Goal: Information Seeking & Learning: Check status

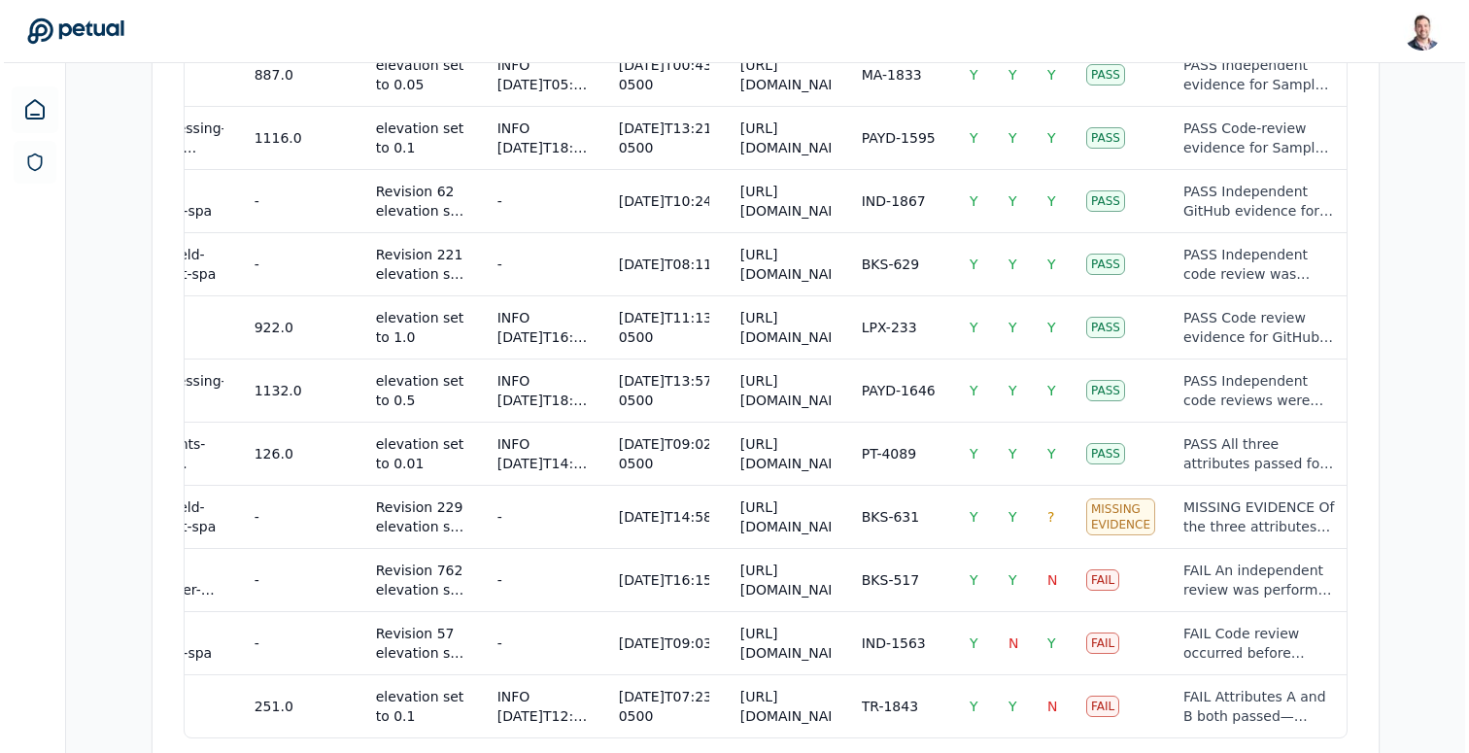
scroll to position [1678, 0]
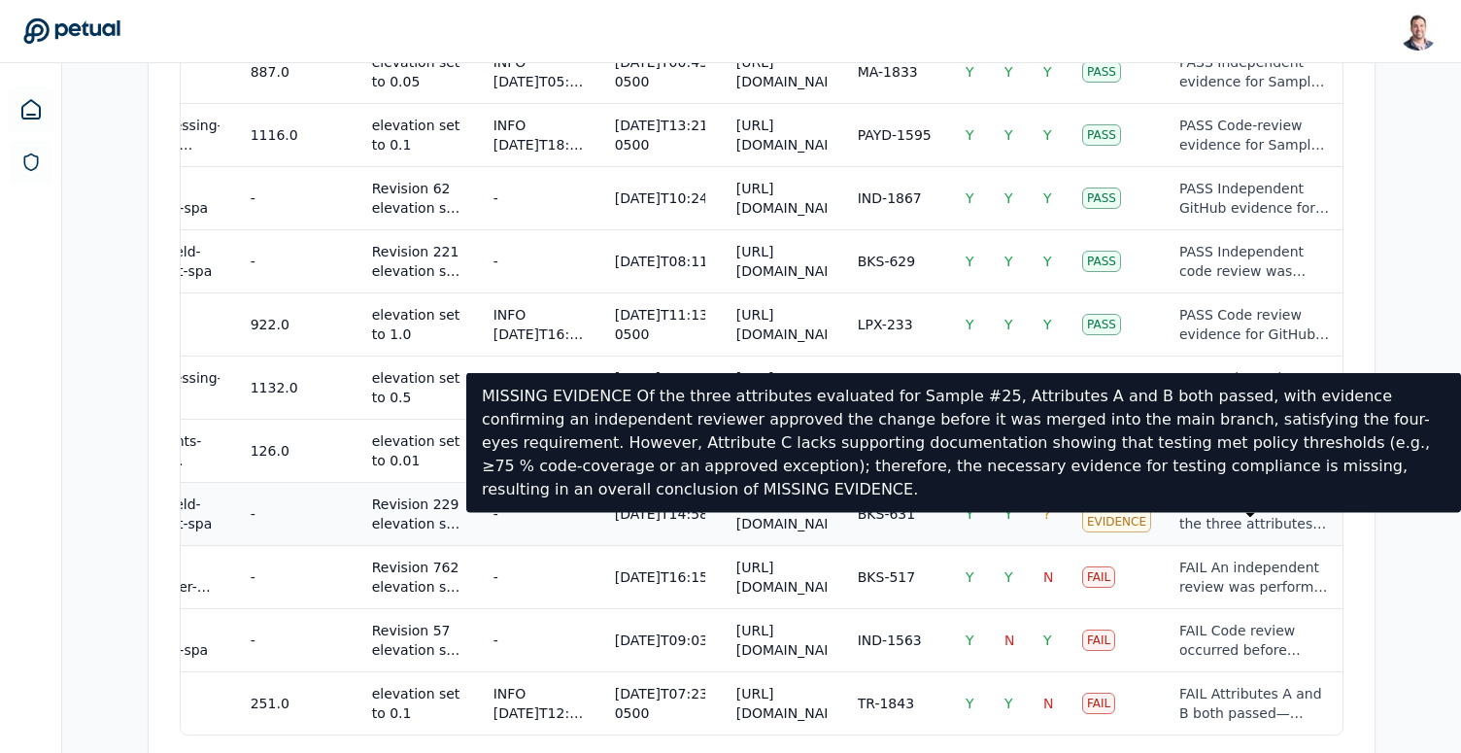
click at [1188, 519] on div "MISSING EVIDENCE Of the three attributes evaluated for Sample #25, Attributes A…" at bounding box center [1256, 514] width 153 height 39
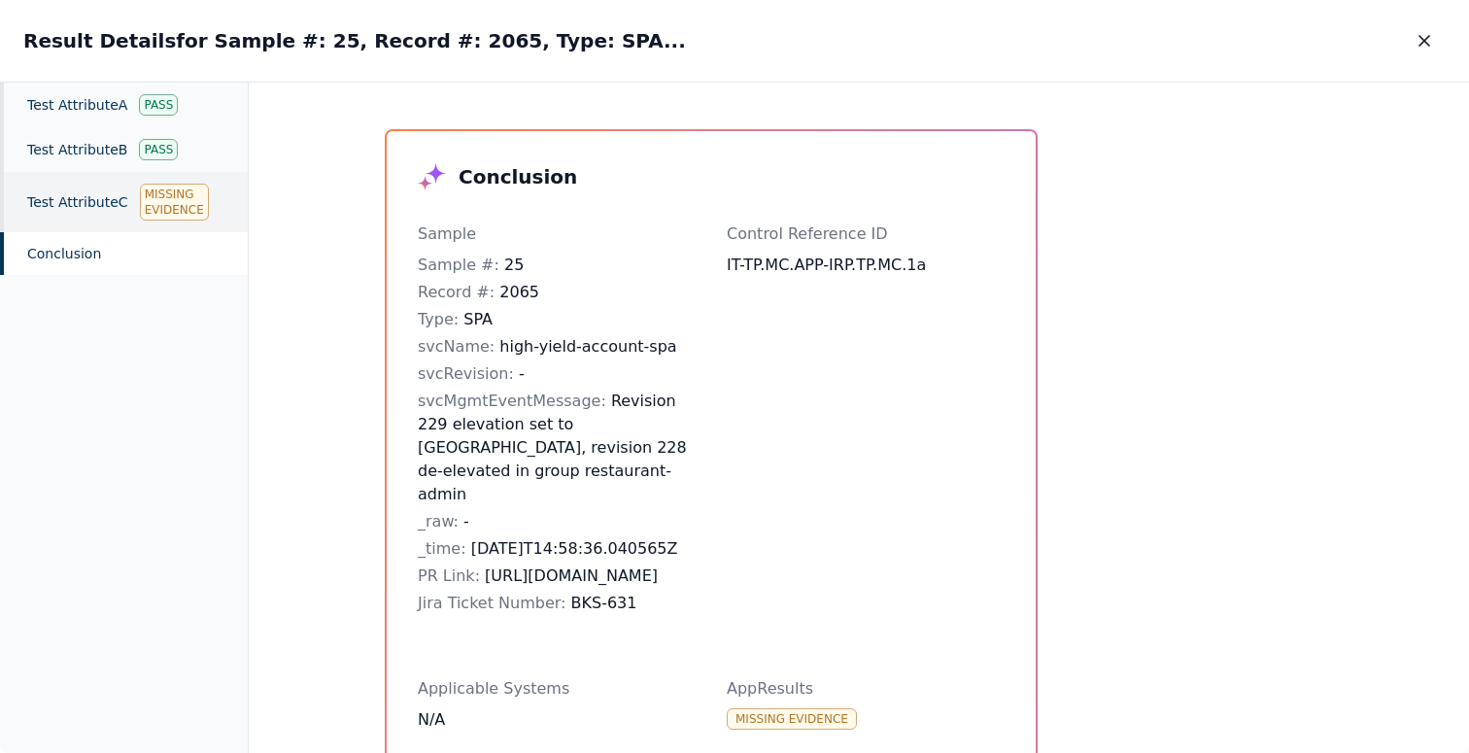
click at [100, 205] on div "Test Attribute C Missing Evidence" at bounding box center [124, 202] width 248 height 60
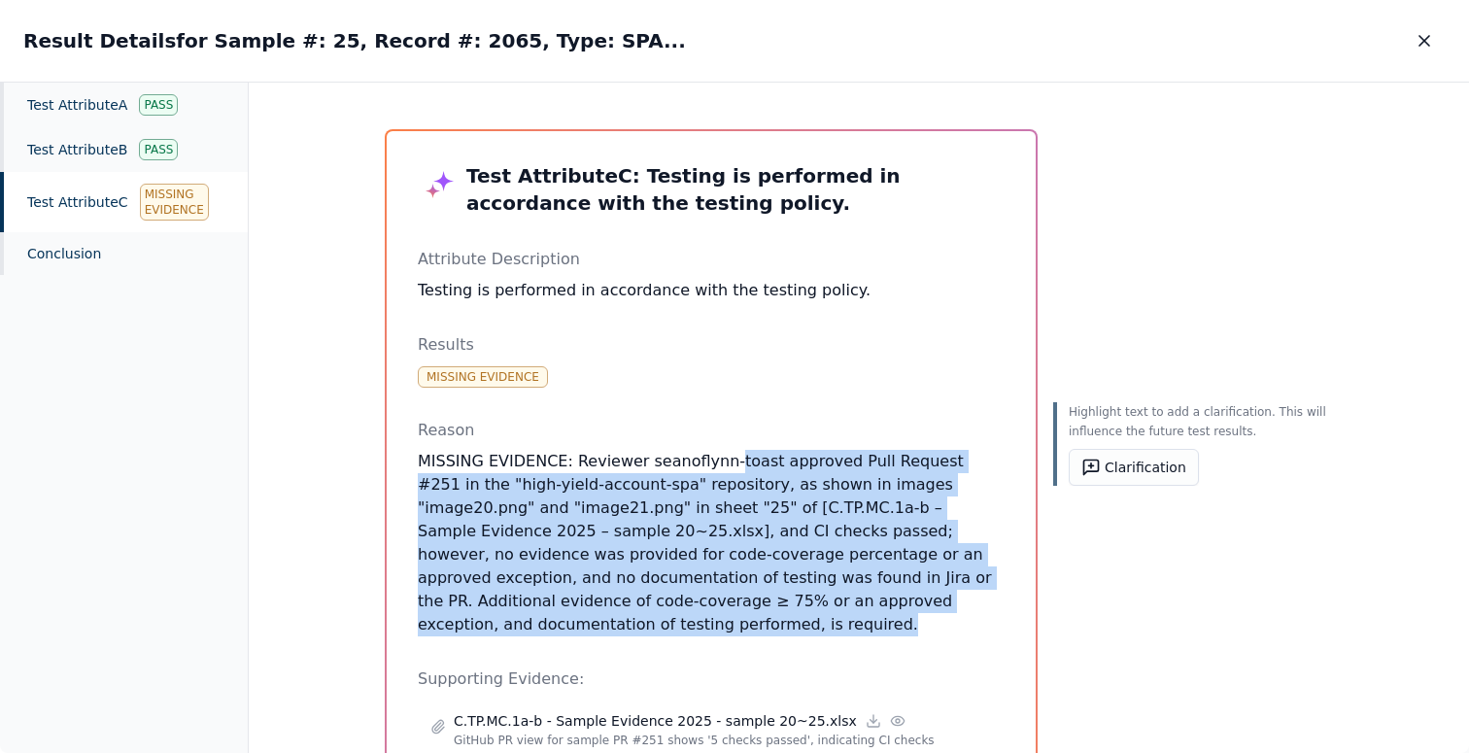
drag, startPoint x: 716, startPoint y: 451, endPoint x: 957, endPoint y: 599, distance: 283.1
click at [957, 599] on p "MISSING EVIDENCE: Reviewer seanoflynn-toast approved Pull Request #251 in the "…" at bounding box center [711, 543] width 587 height 187
click at [738, 486] on p "MISSING EVIDENCE: Reviewer seanoflynn-toast approved Pull Request #251 in the "…" at bounding box center [711, 543] width 587 height 187
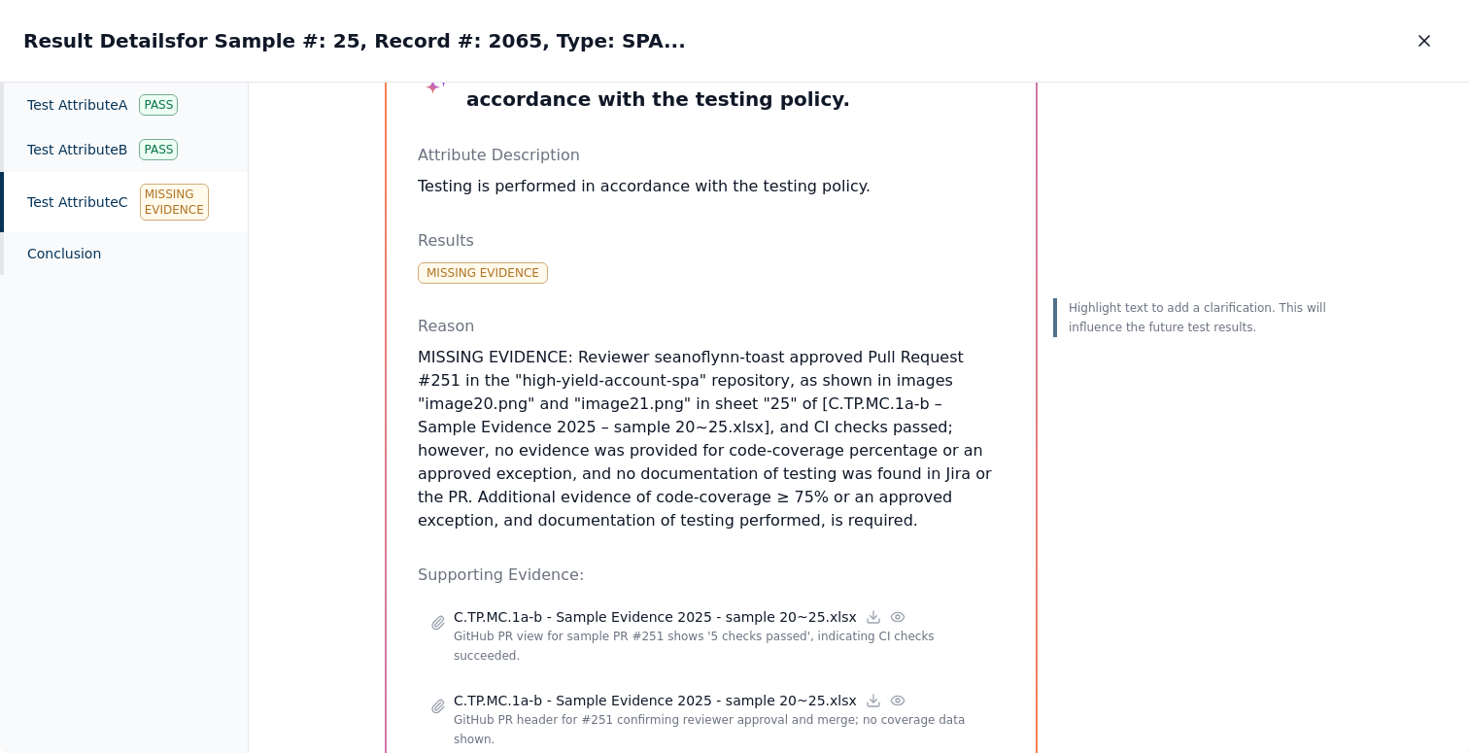
scroll to position [137, 0]
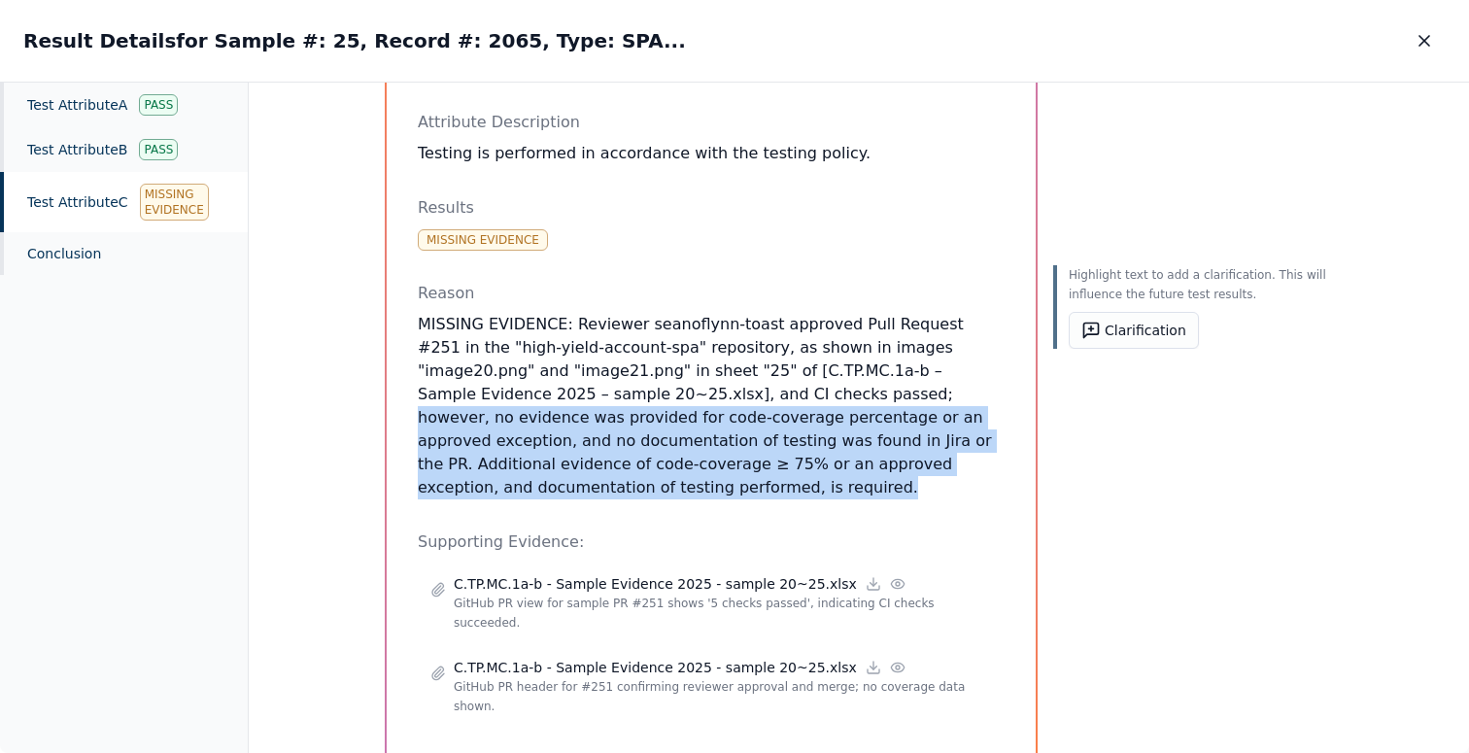
drag, startPoint x: 681, startPoint y: 491, endPoint x: 667, endPoint y: 396, distance: 95.4
click at [667, 396] on div "Test Attribute C : Testing is performed in accordance with the testing policy. …" at bounding box center [711, 376] width 587 height 703
click at [1426, 52] on button "button" at bounding box center [1424, 40] width 43 height 35
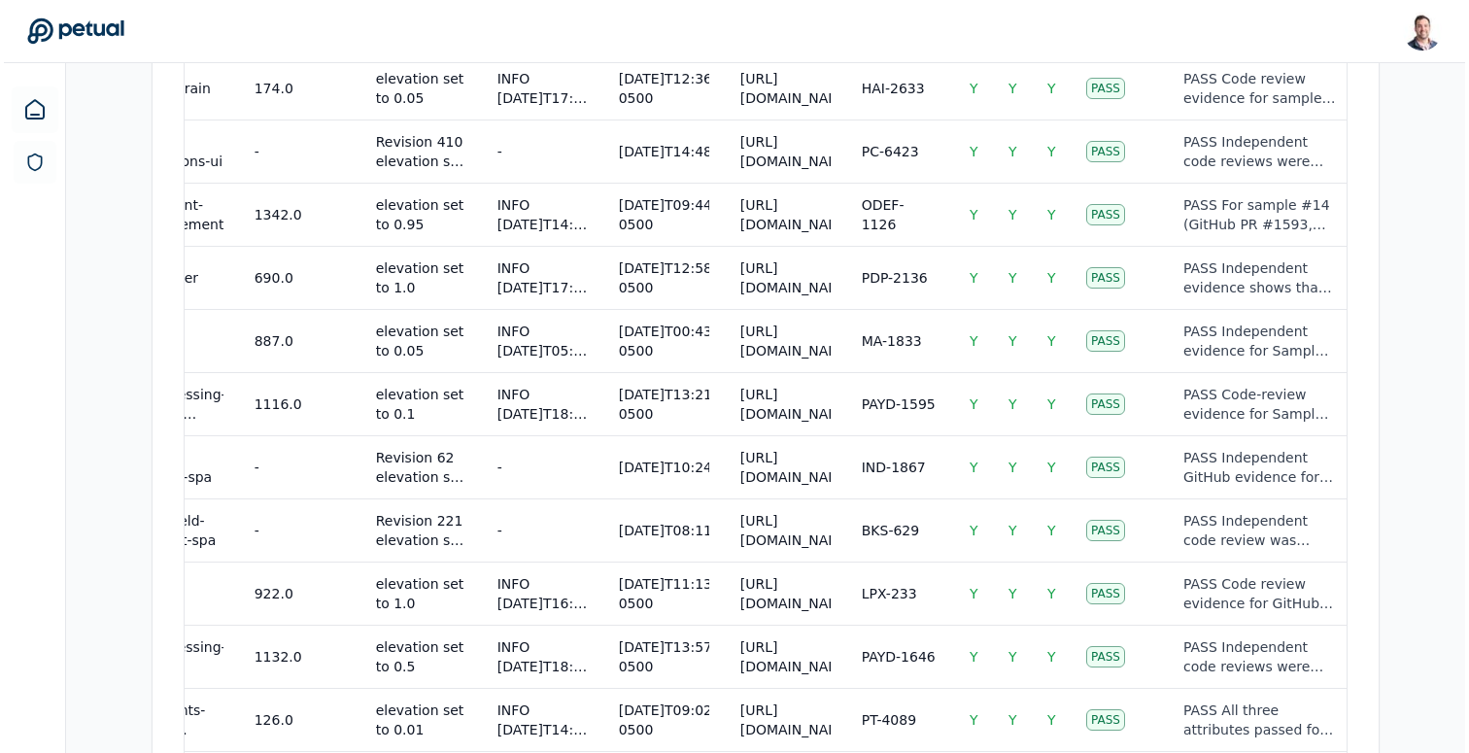
scroll to position [1730, 0]
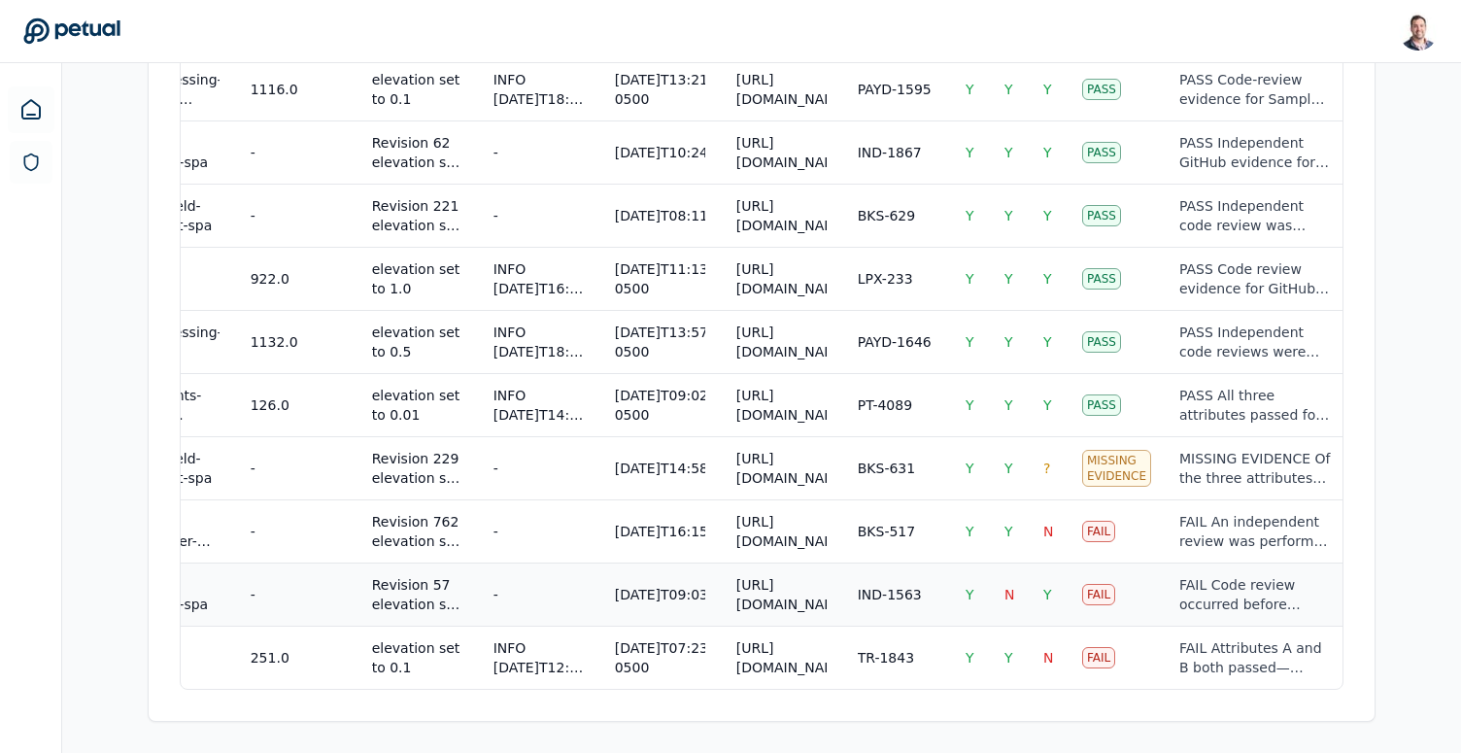
click at [1205, 577] on div "FAIL Code review occurred before merge and required tests passed (Attributes A …" at bounding box center [1256, 594] width 153 height 39
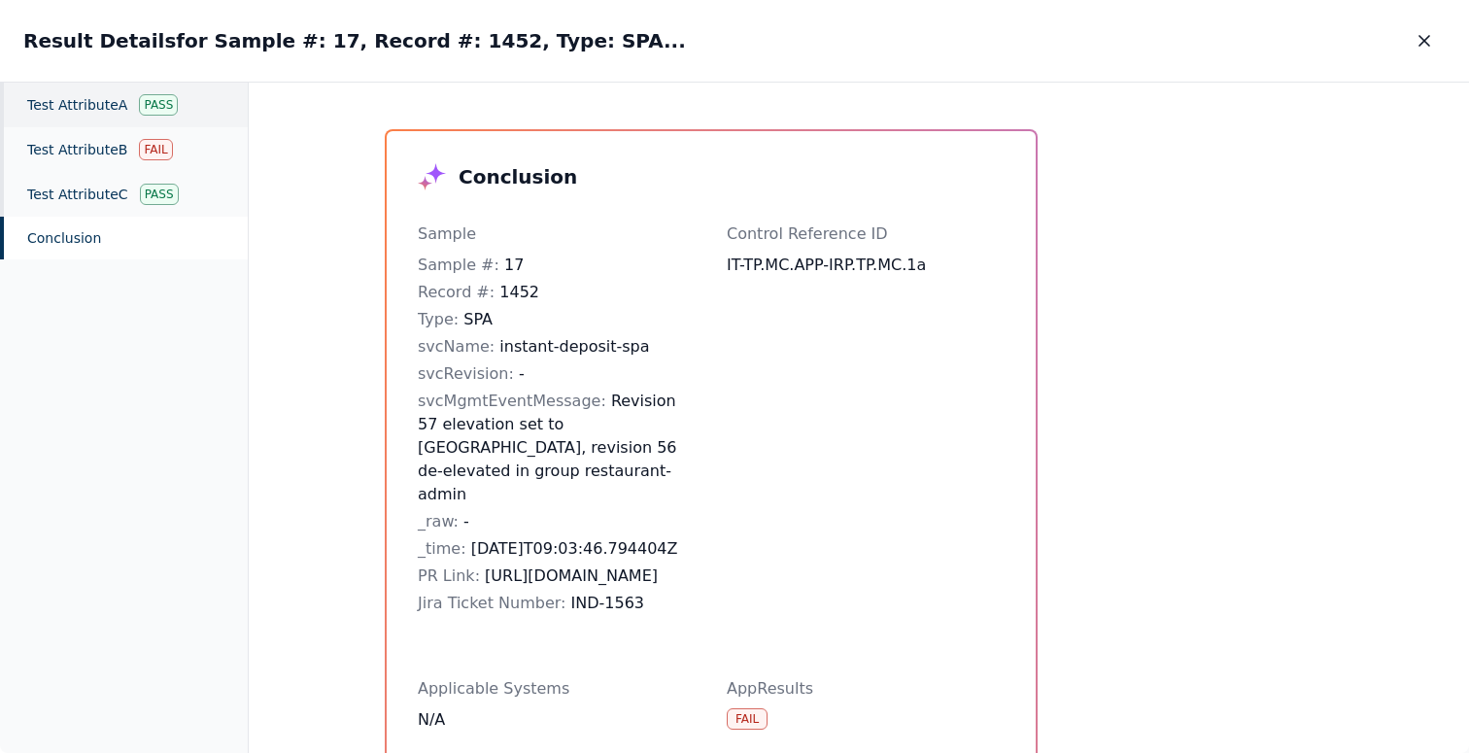
click at [50, 110] on div "Test Attribute A Pass" at bounding box center [124, 105] width 248 height 45
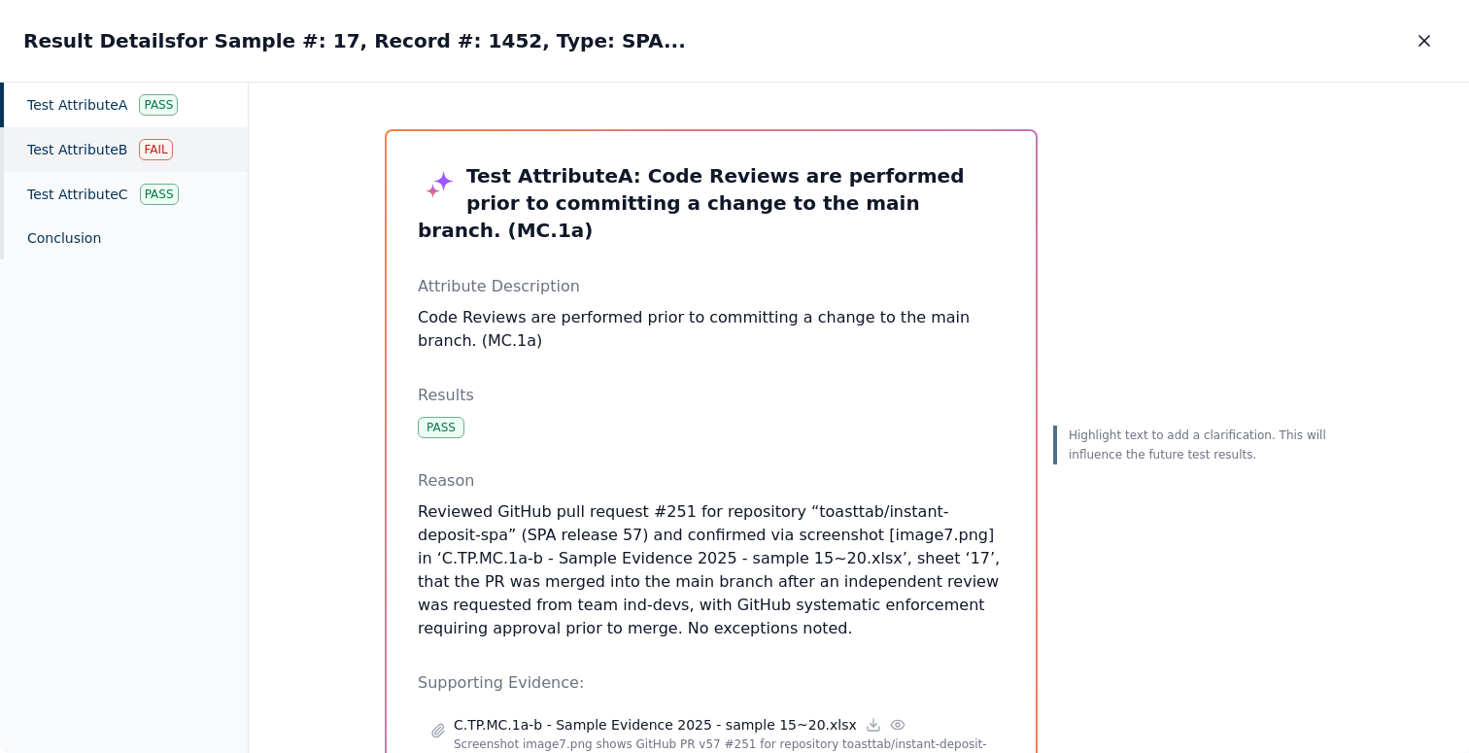
click at [66, 145] on div "Test Attribute B Fail" at bounding box center [124, 149] width 248 height 45
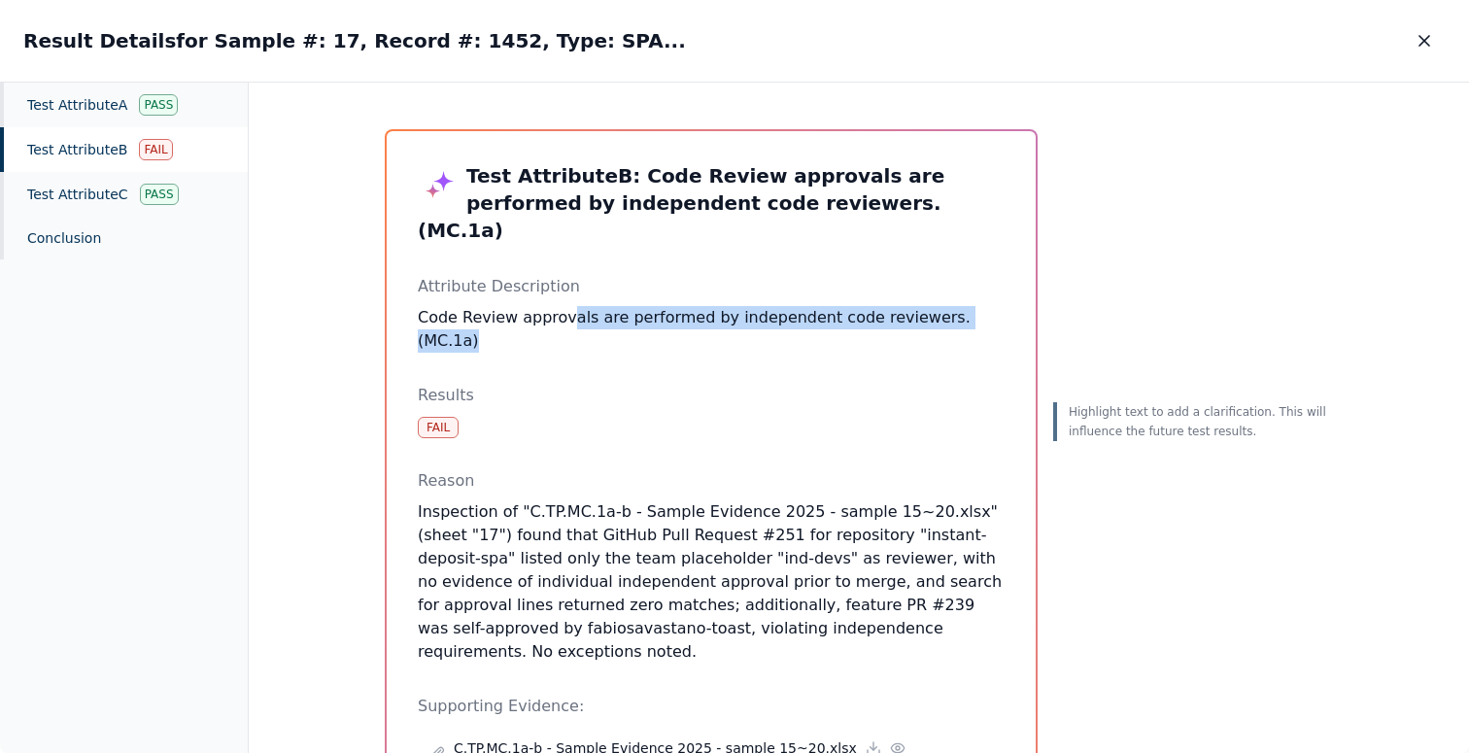
drag, startPoint x: 560, startPoint y: 286, endPoint x: 853, endPoint y: 304, distance: 294.0
click at [853, 304] on div "Test Attribute B : Code Review approvals are performed by independent code revi…" at bounding box center [711, 569] width 587 height 814
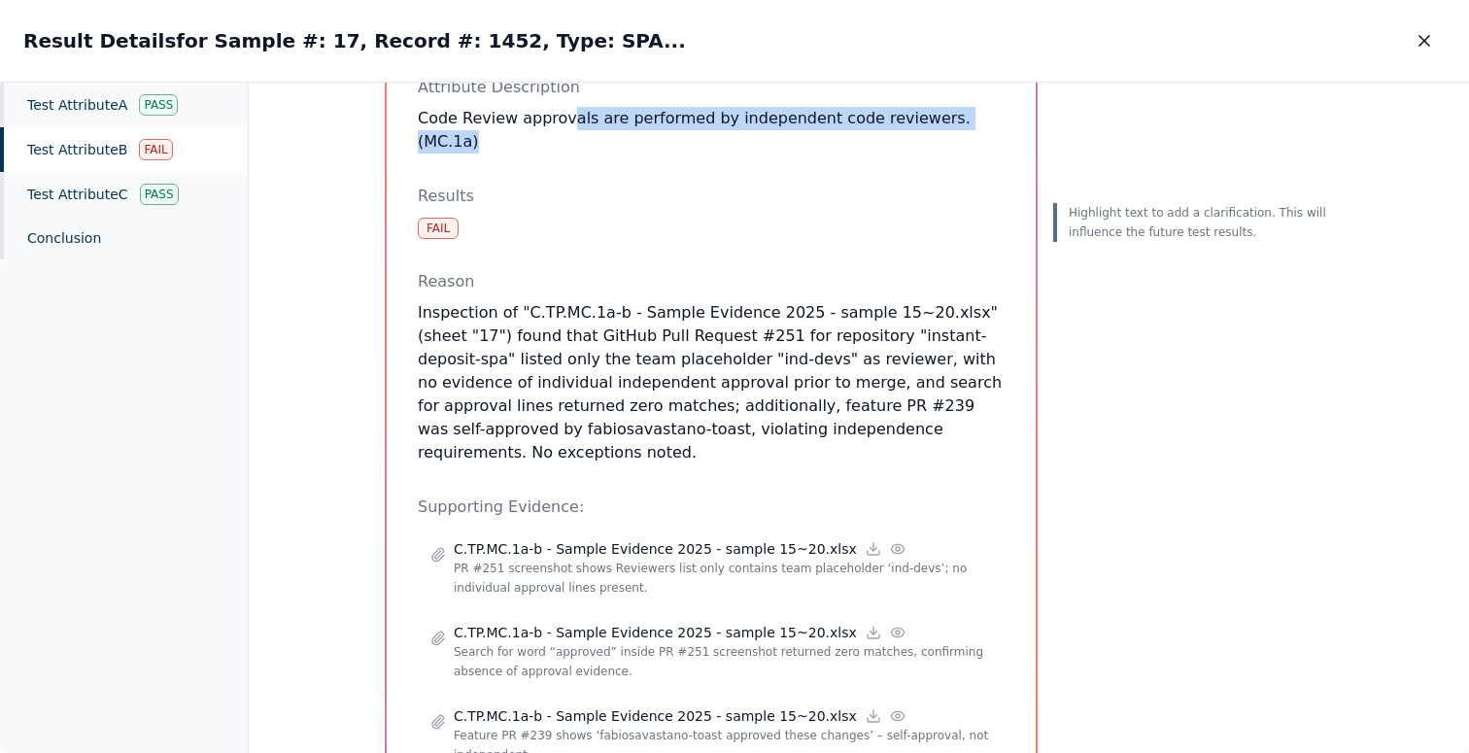
scroll to position [236, 0]
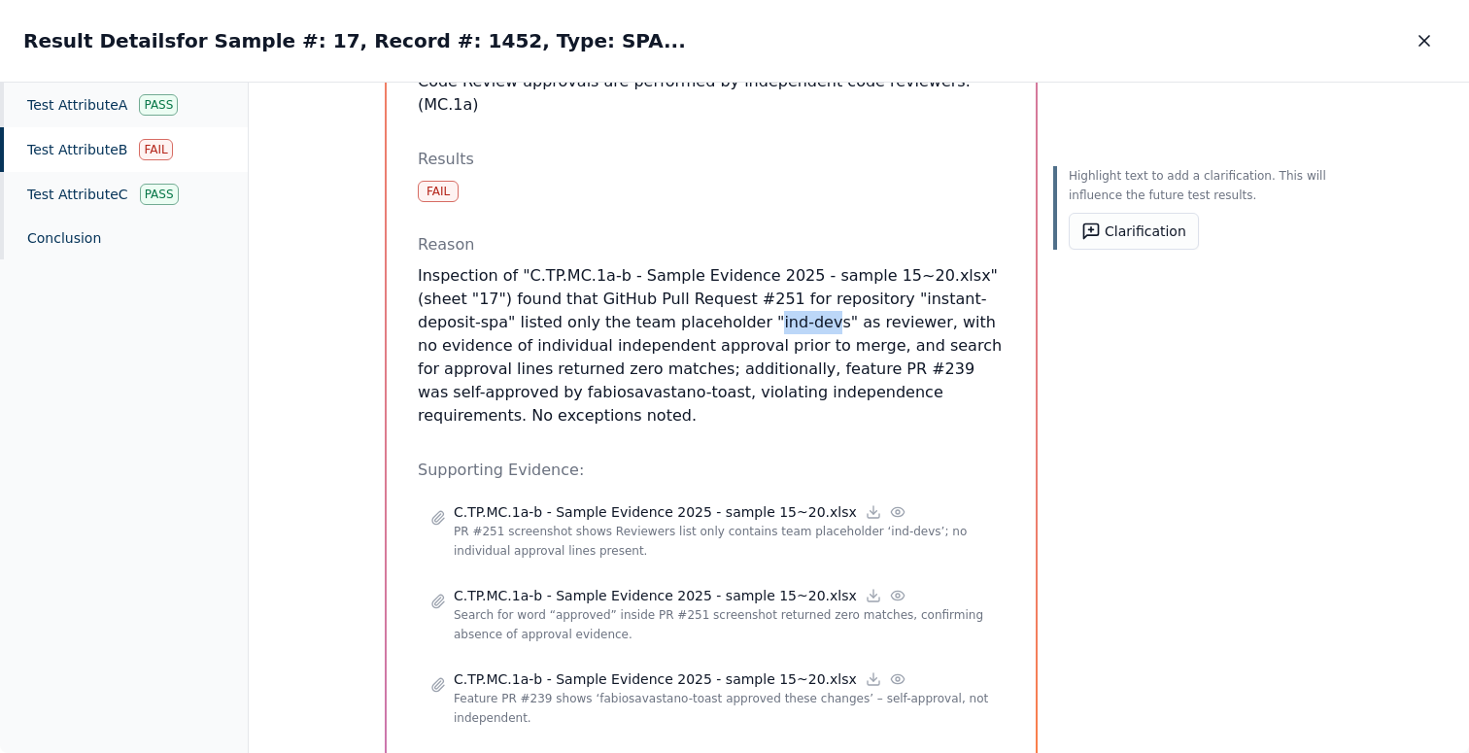
drag, startPoint x: 647, startPoint y: 272, endPoint x: 706, endPoint y: 274, distance: 59.3
click at [706, 274] on p "Inspection of "C.TP.MC.1a-b - Sample Evidence 2025 - sample 15~20.xlsx" (sheet …" at bounding box center [711, 345] width 587 height 163
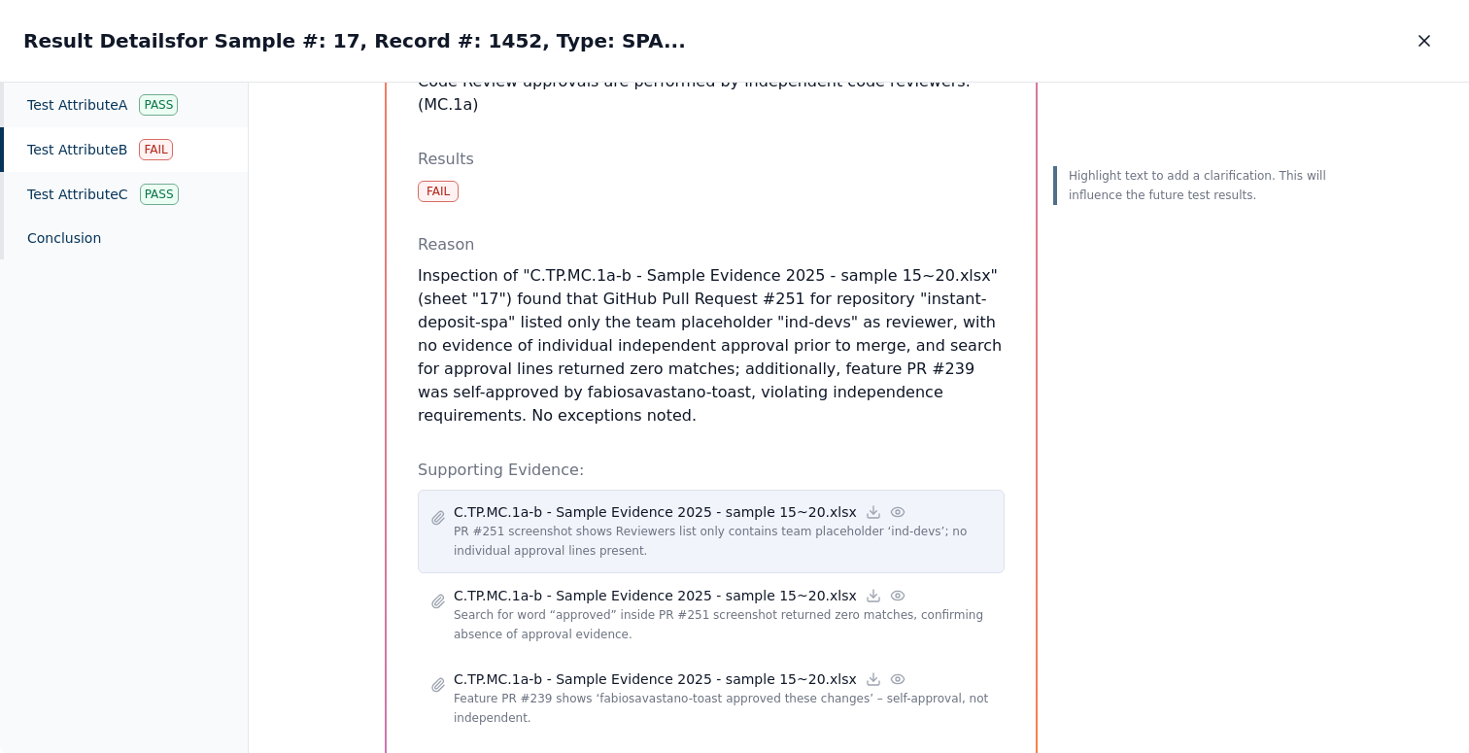
click at [890, 504] on icon at bounding box center [898, 512] width 16 height 16
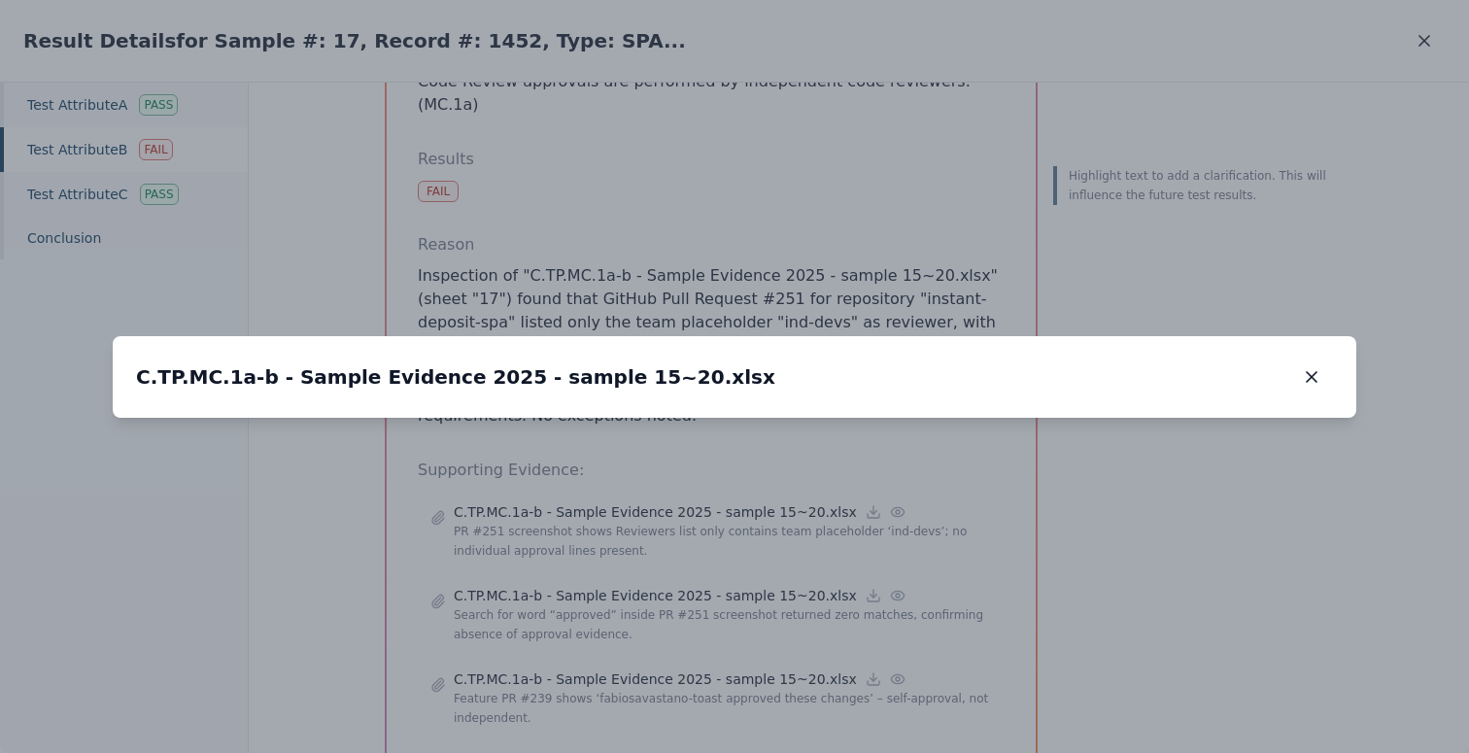
drag, startPoint x: 698, startPoint y: 329, endPoint x: 838, endPoint y: 469, distance: 198.6
click at [879, 564] on img at bounding box center [879, 564] width 0 height 0
drag, startPoint x: 1053, startPoint y: 438, endPoint x: 1023, endPoint y: 233, distance: 207.2
click at [849, 358] on img at bounding box center [849, 358] width 0 height 0
click at [1306, 367] on icon "button" at bounding box center [1311, 376] width 19 height 19
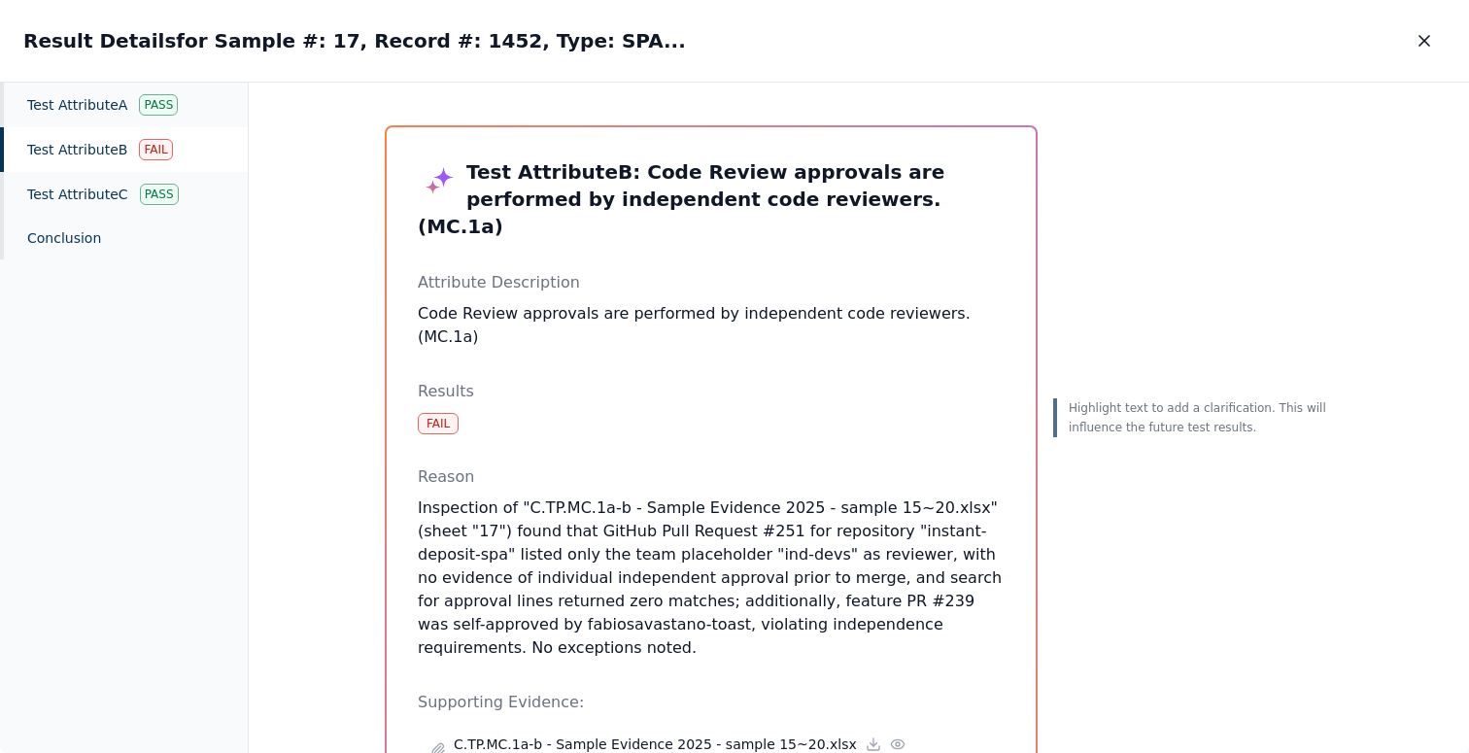
scroll to position [0, 0]
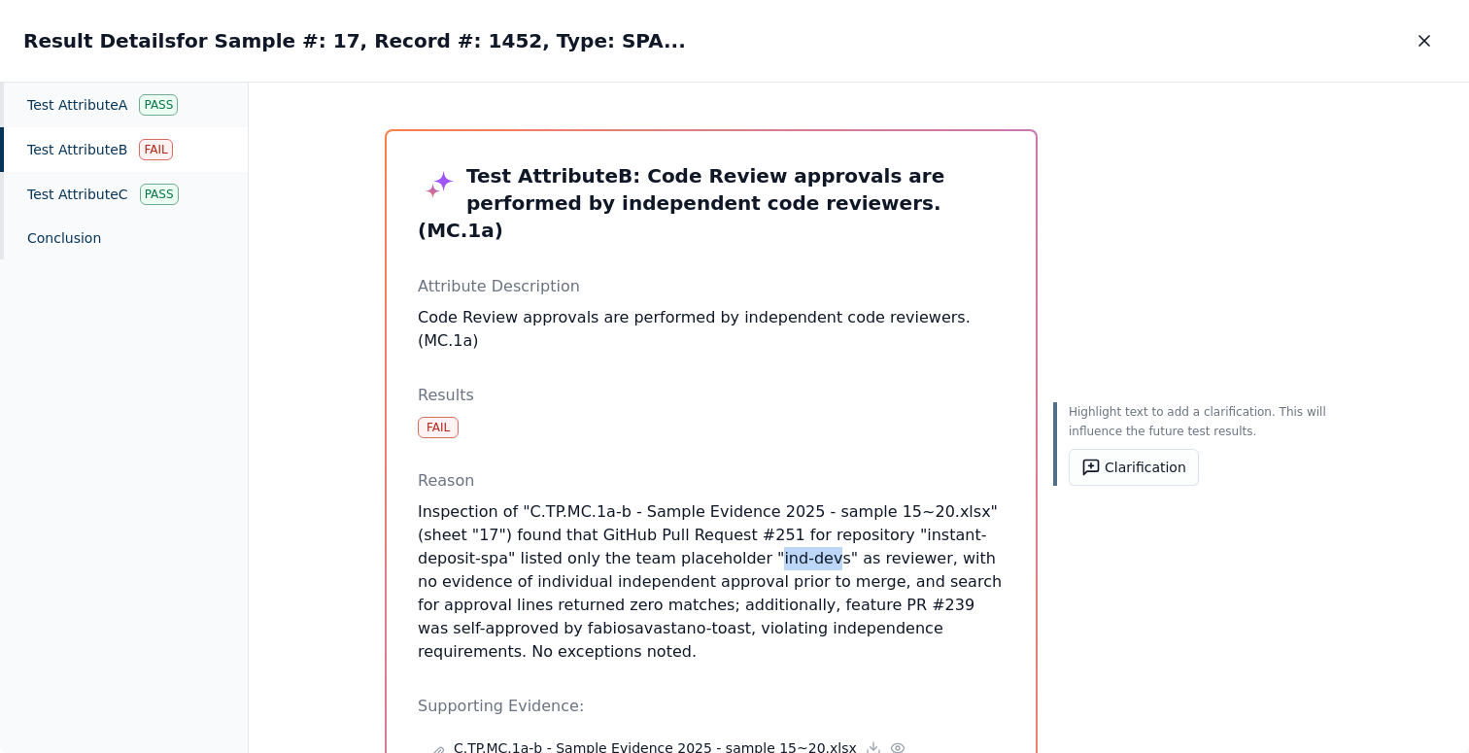
drag, startPoint x: 648, startPoint y: 513, endPoint x: 705, endPoint y: 511, distance: 57.4
click at [705, 511] on p "Inspection of "C.TP.MC.1a-b - Sample Evidence 2025 - sample 15~20.xlsx" (sheet …" at bounding box center [711, 581] width 587 height 163
click at [1429, 37] on icon "button" at bounding box center [1424, 40] width 19 height 19
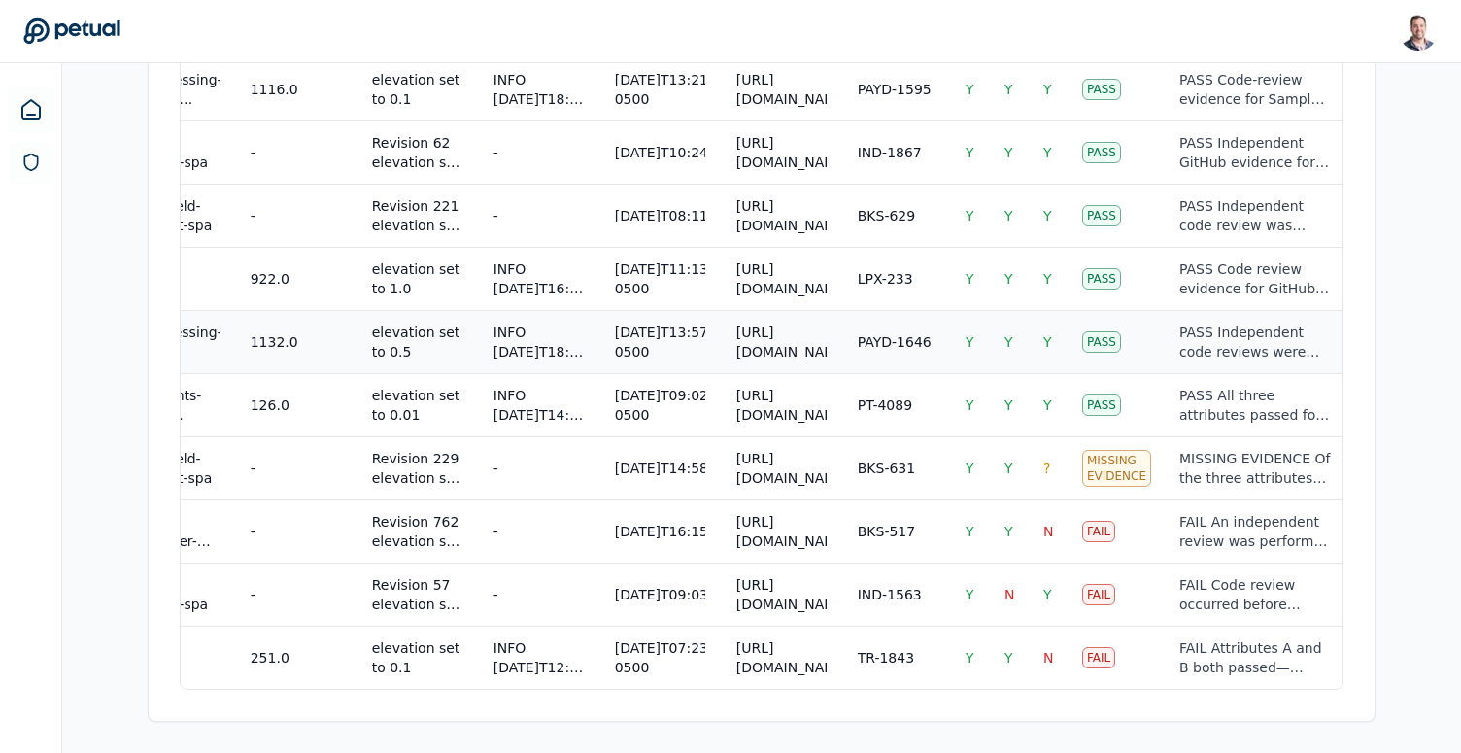
click at [943, 328] on td "PAYD-1646" at bounding box center [896, 341] width 108 height 63
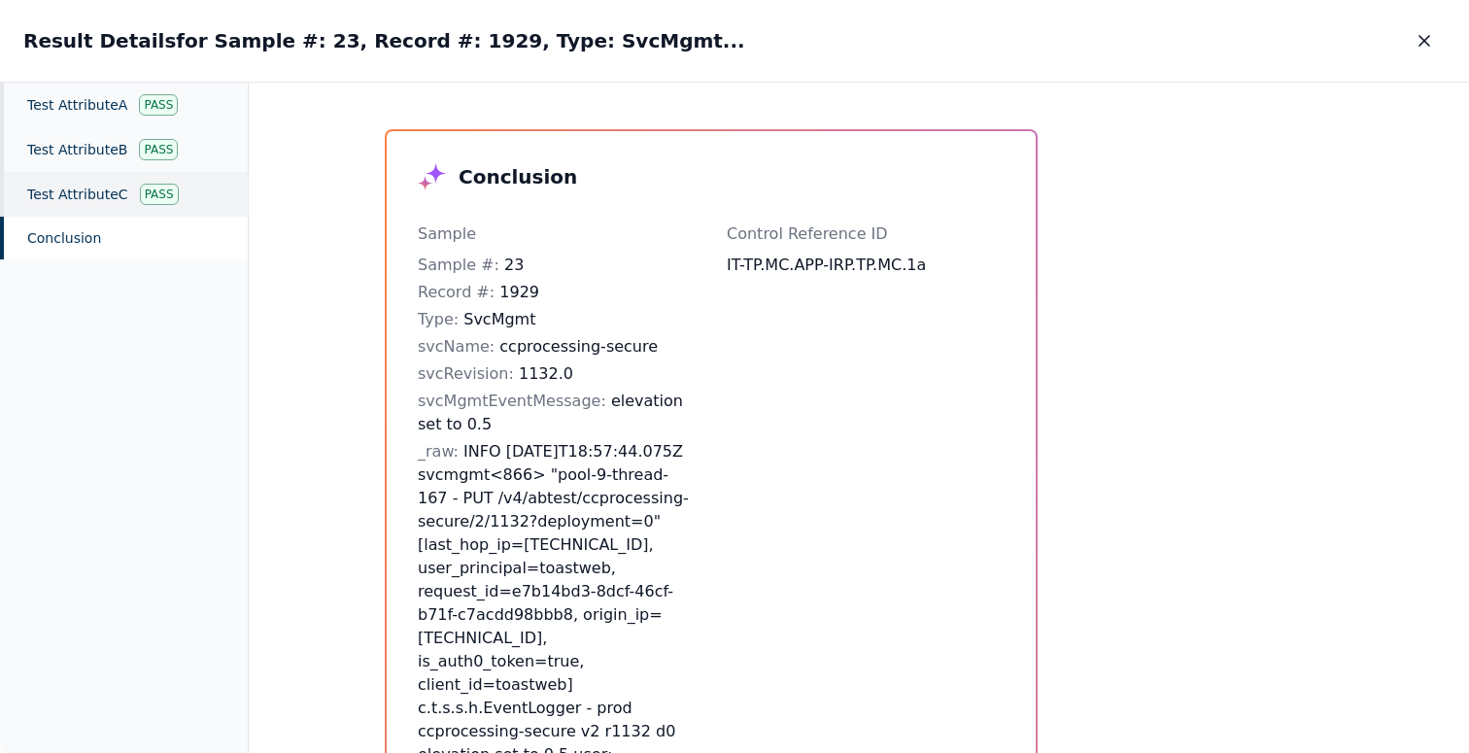
click at [152, 190] on div "Pass" at bounding box center [159, 194] width 39 height 21
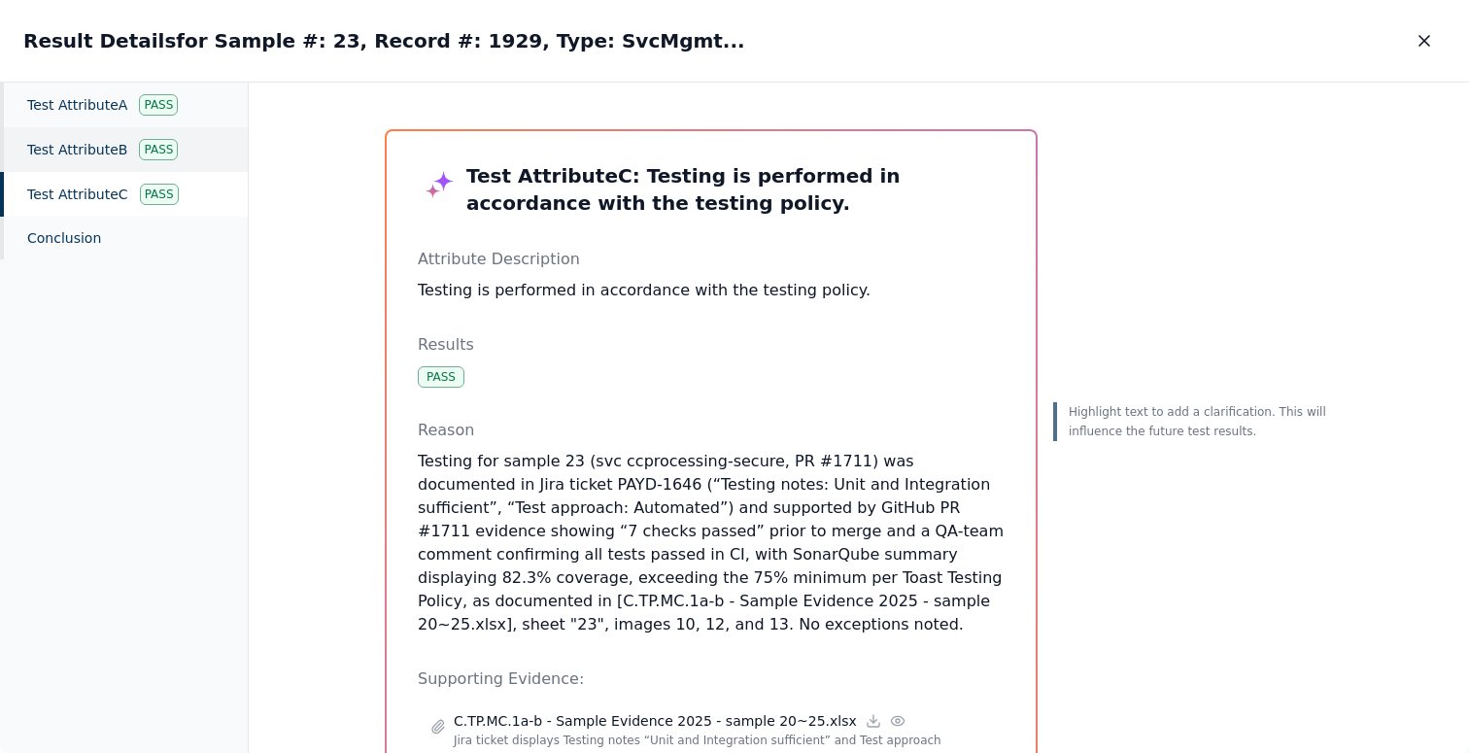
click at [95, 133] on div "Test Attribute B Pass" at bounding box center [124, 149] width 248 height 45
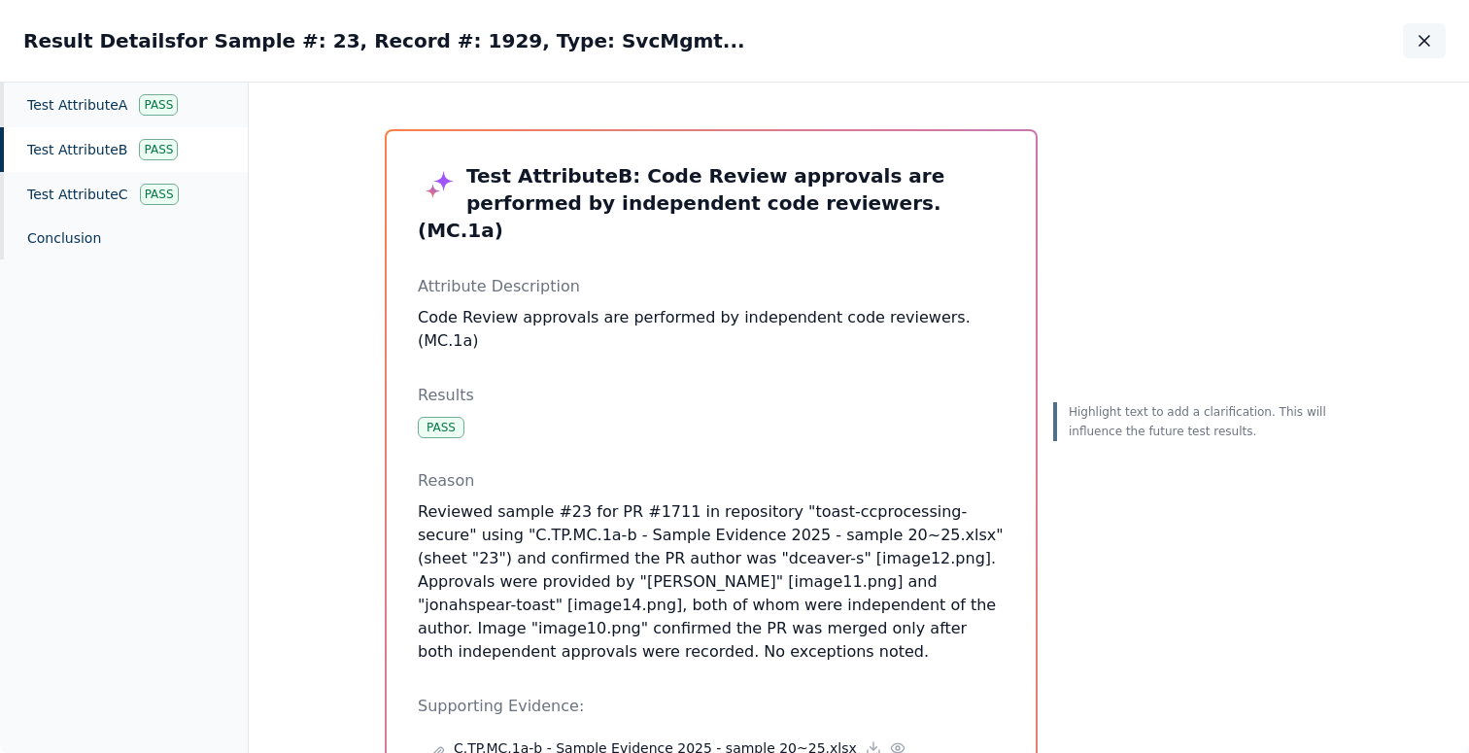
click at [1421, 33] on icon "button" at bounding box center [1424, 40] width 19 height 19
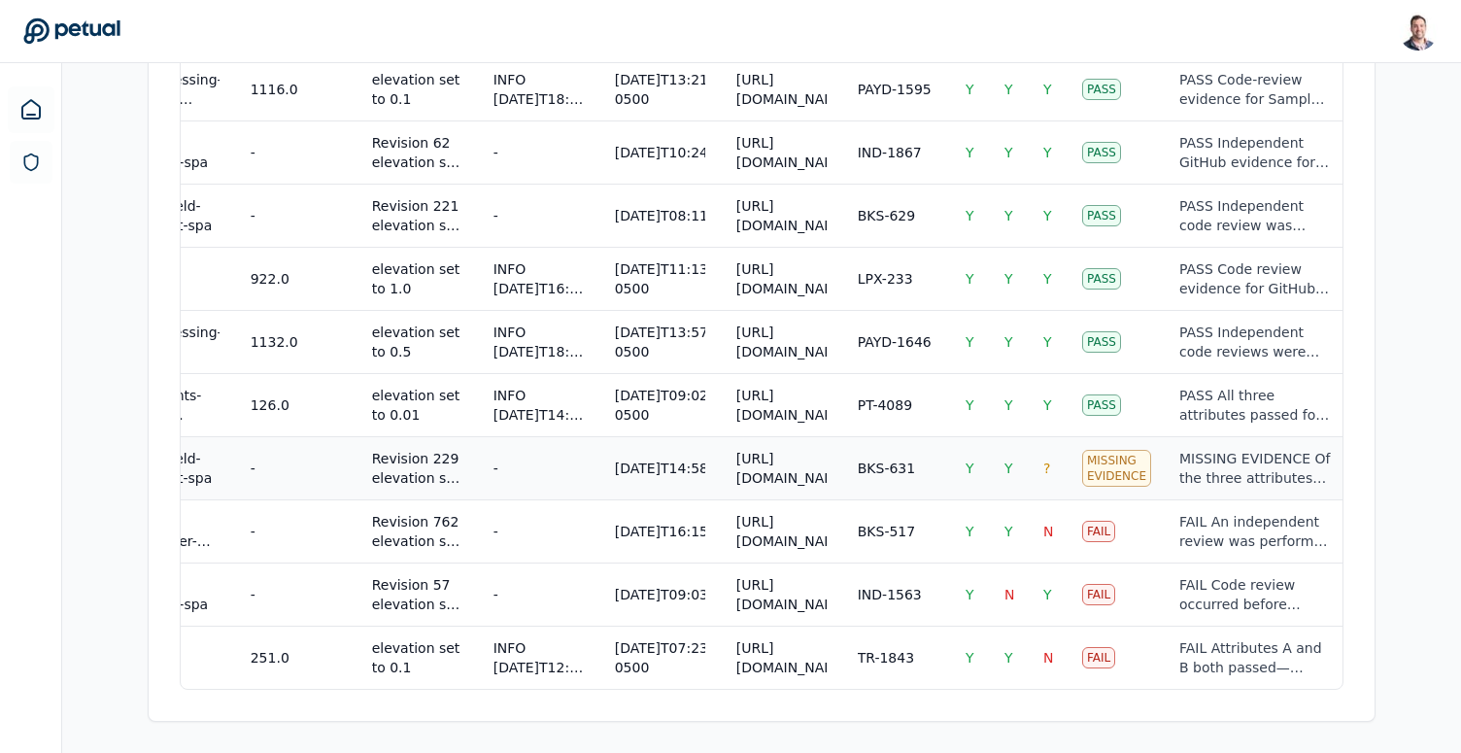
click at [825, 456] on td "[URL][DOMAIN_NAME]" at bounding box center [781, 467] width 121 height 63
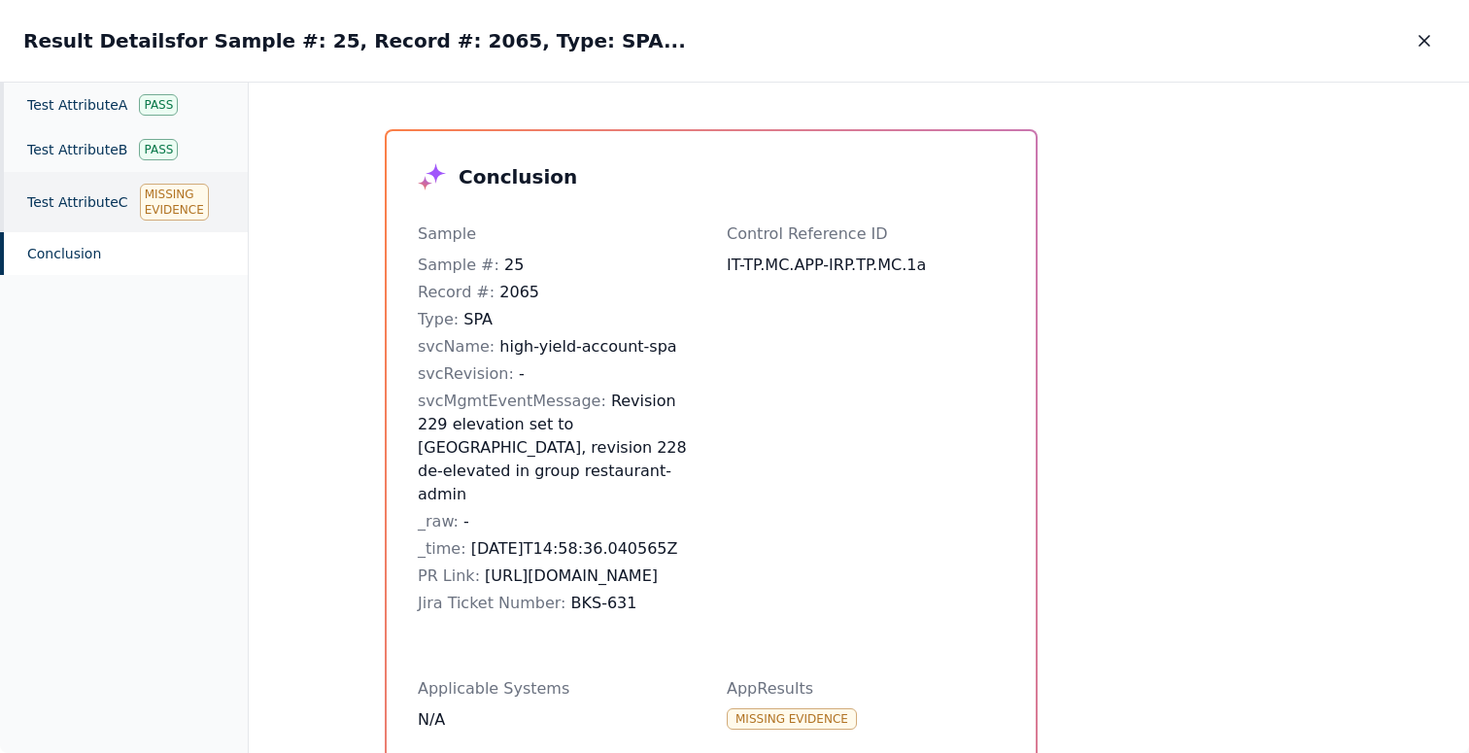
click at [156, 221] on div "Test Attribute C Missing Evidence" at bounding box center [124, 202] width 248 height 60
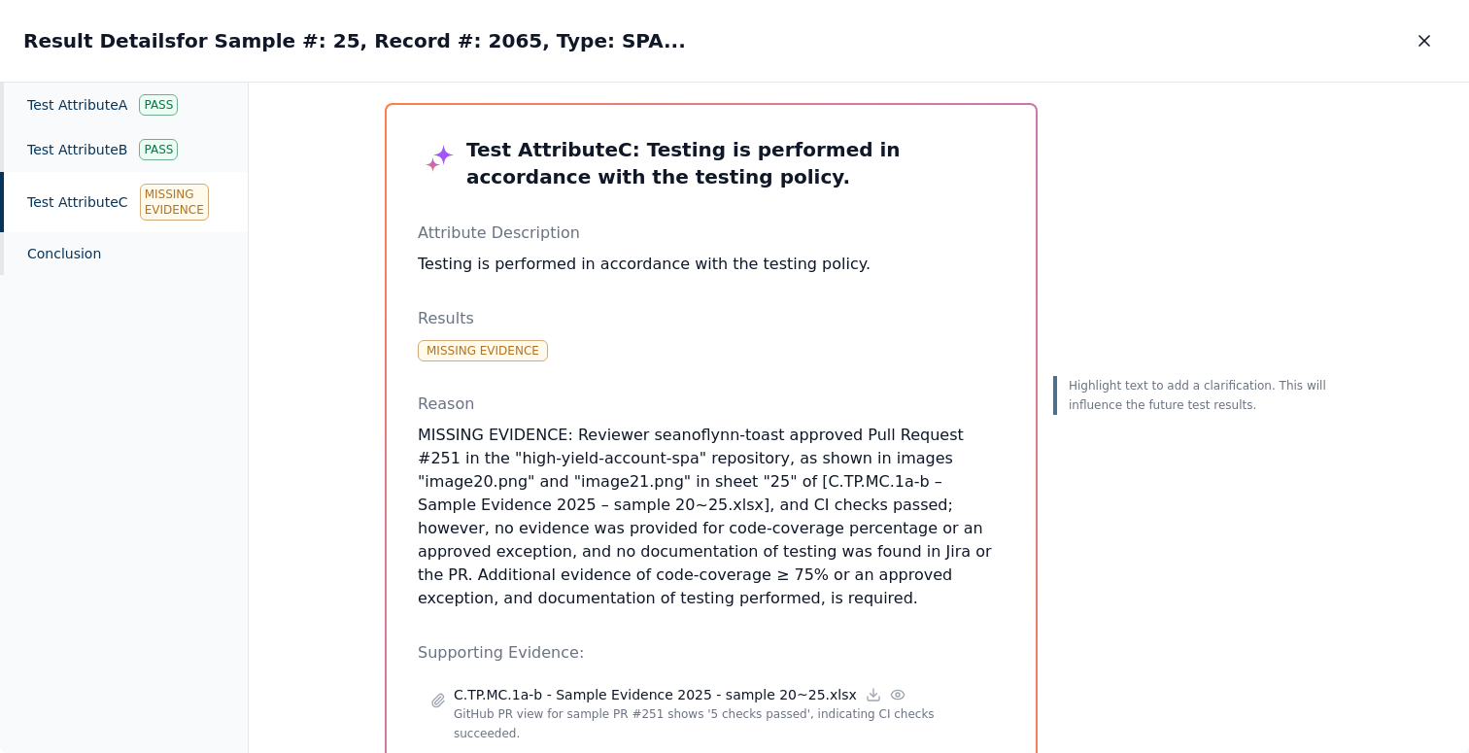
scroll to position [120, 0]
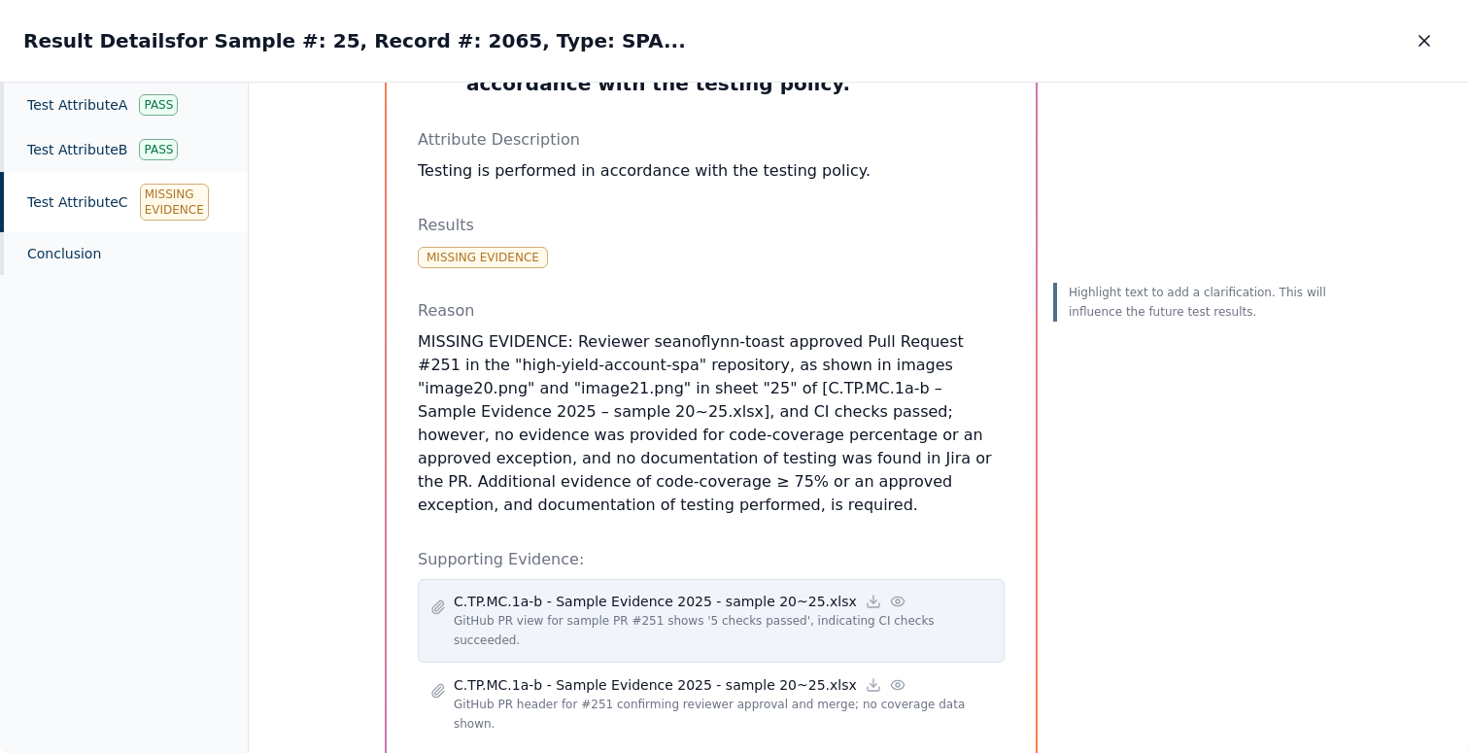
click at [890, 594] on icon at bounding box center [898, 602] width 16 height 16
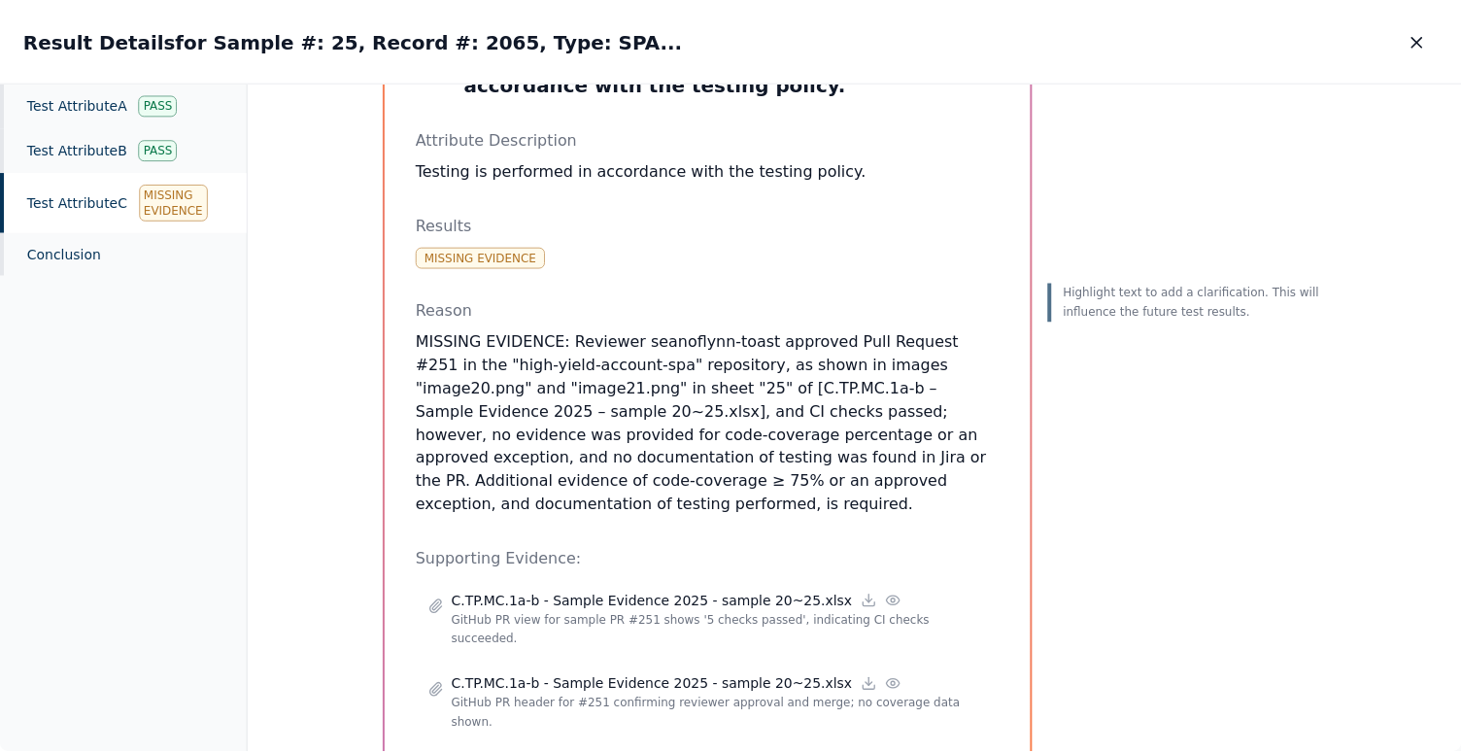
scroll to position [0, 0]
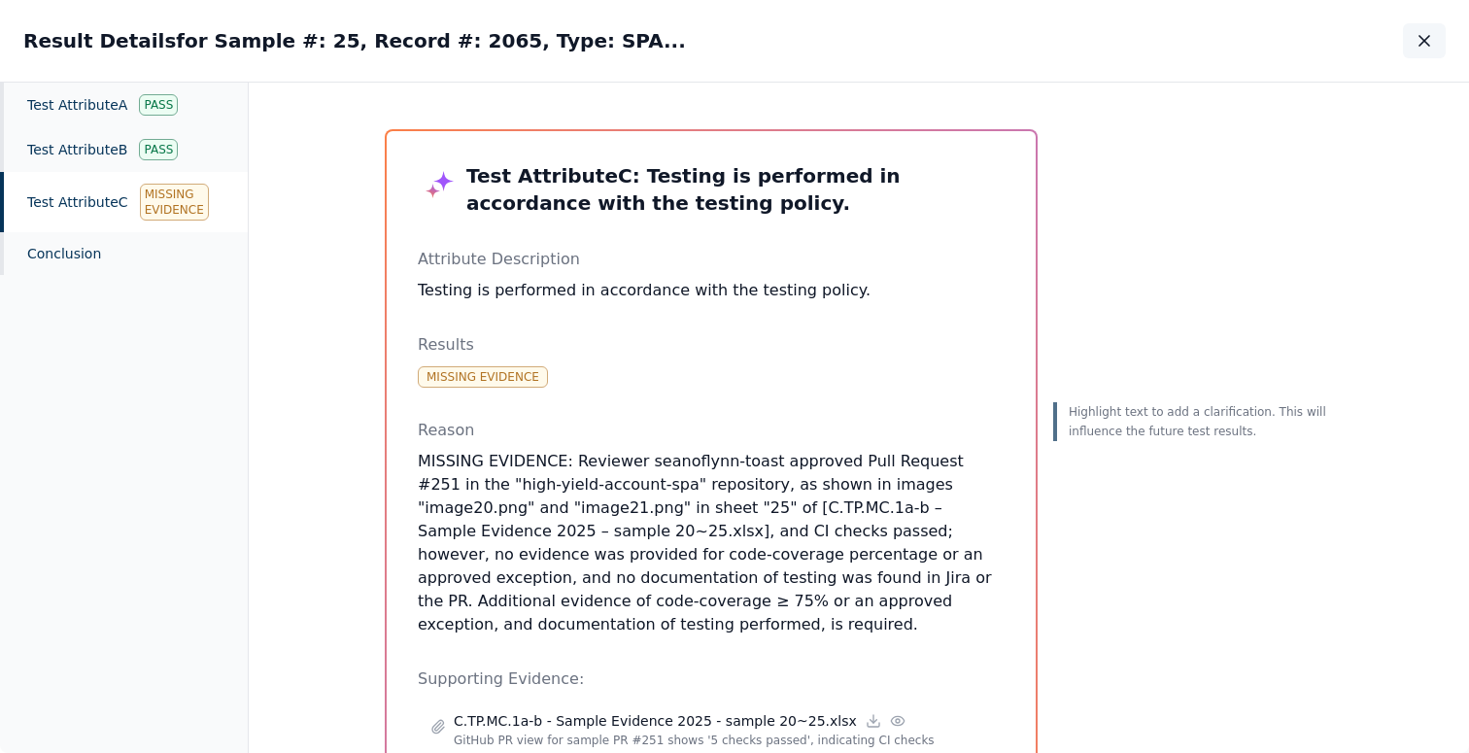
click at [1426, 47] on icon "button" at bounding box center [1424, 40] width 19 height 19
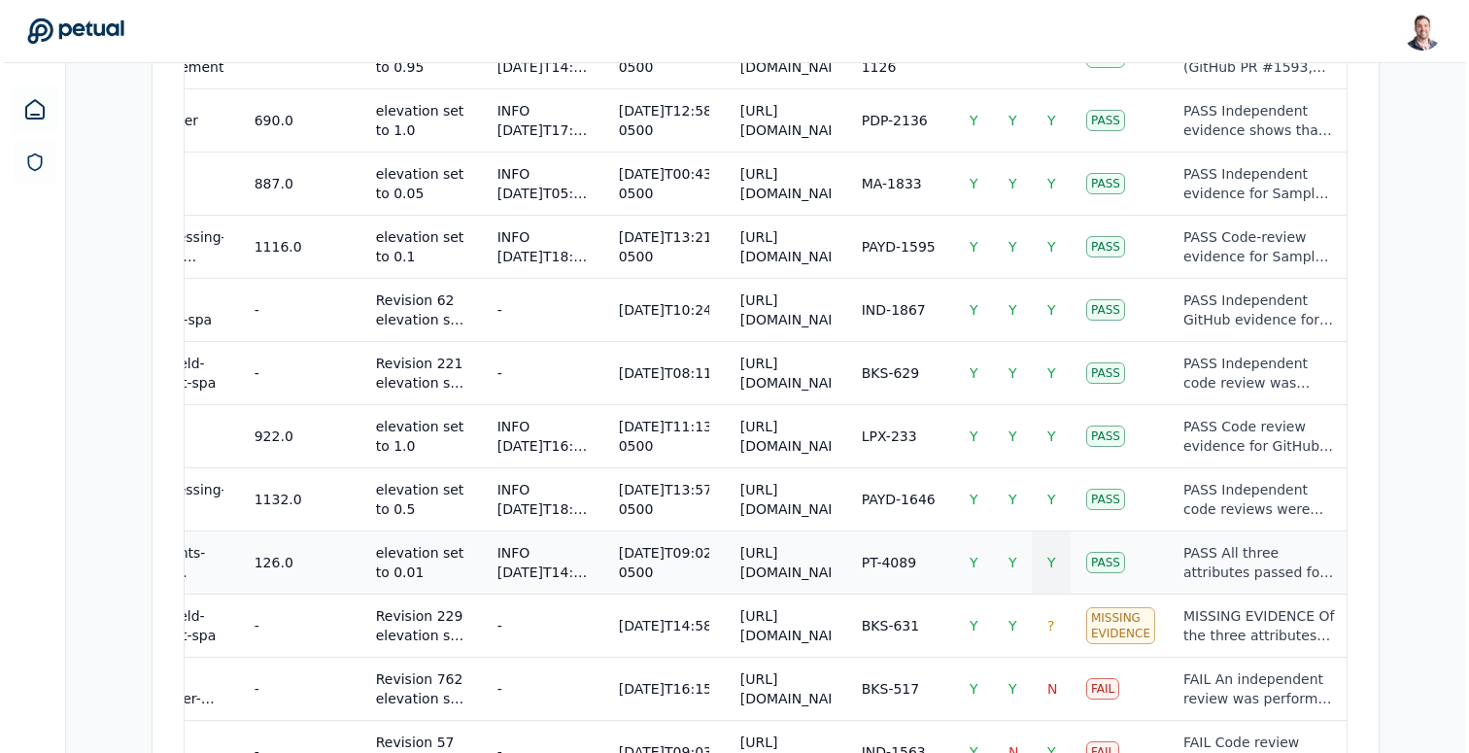
scroll to position [1730, 0]
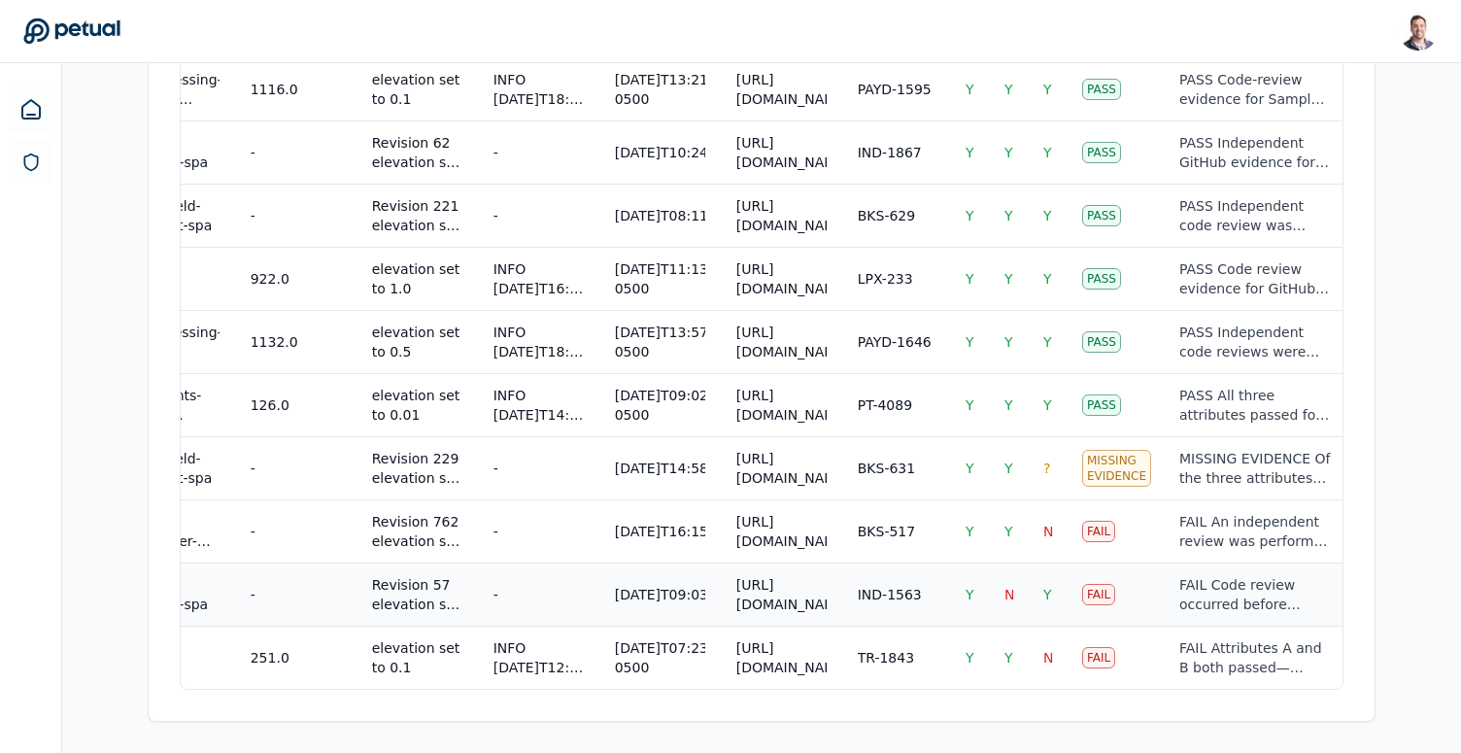
click at [741, 602] on div "[URL][DOMAIN_NAME]" at bounding box center [781, 594] width 90 height 39
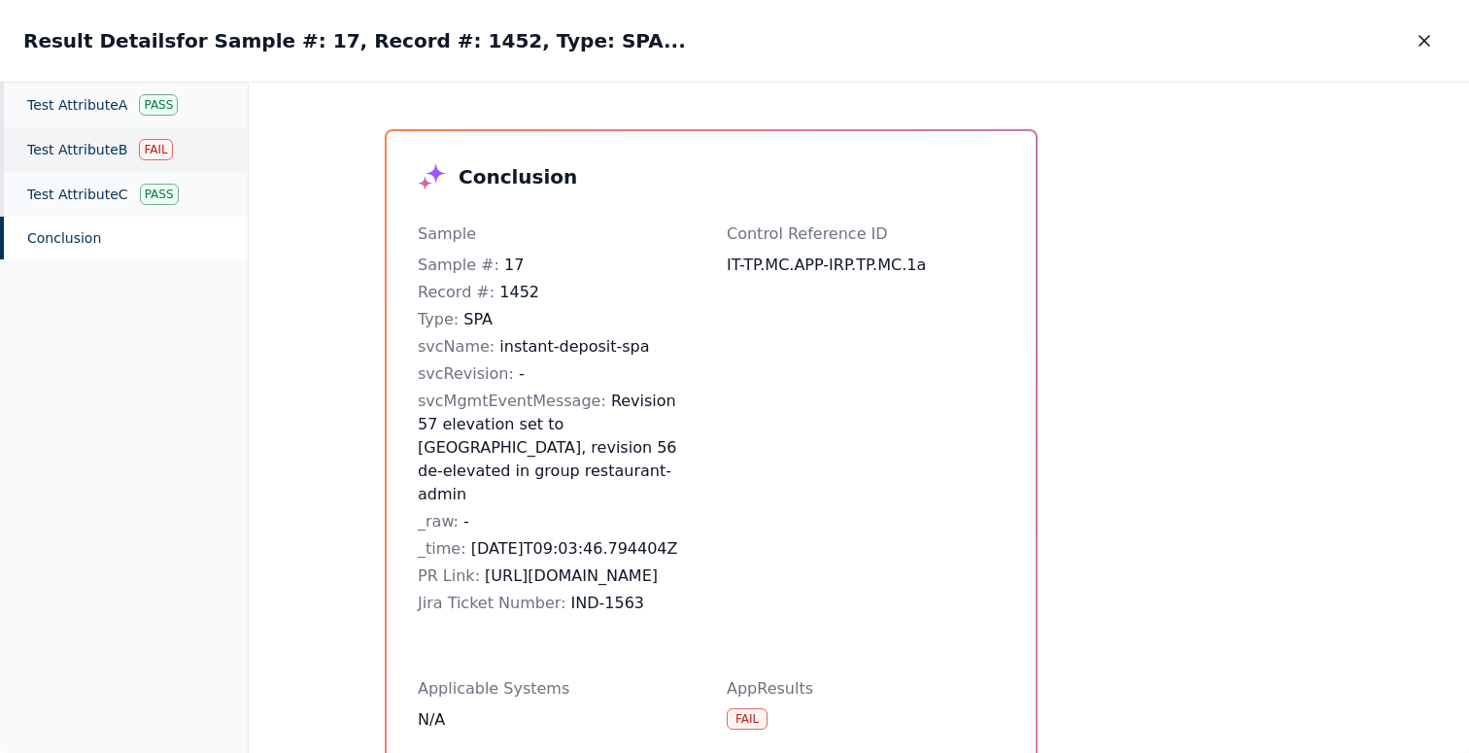
click at [162, 146] on div "Fail" at bounding box center [155, 149] width 33 height 21
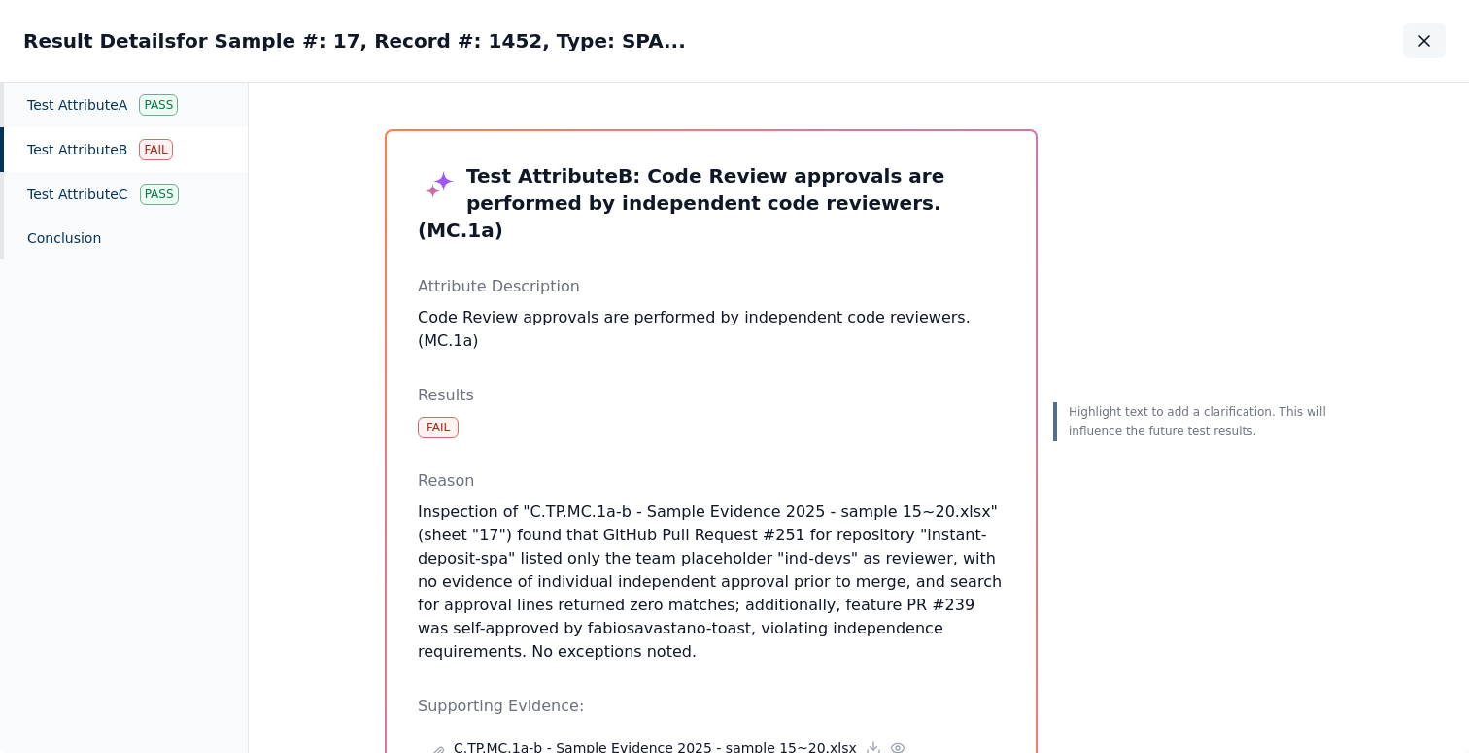
click at [1429, 51] on button "button" at bounding box center [1424, 40] width 43 height 35
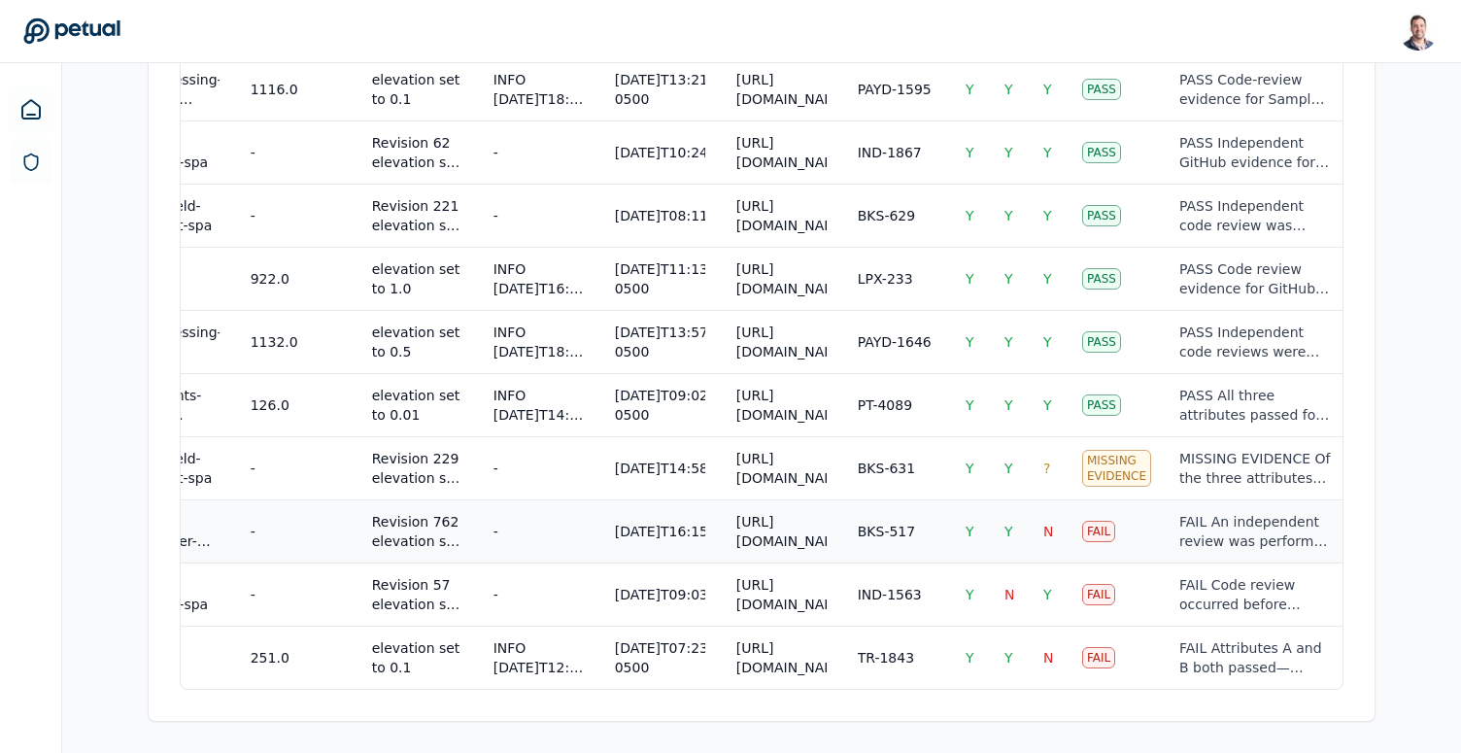
click at [812, 530] on div "[URL][DOMAIN_NAME]" at bounding box center [781, 531] width 90 height 39
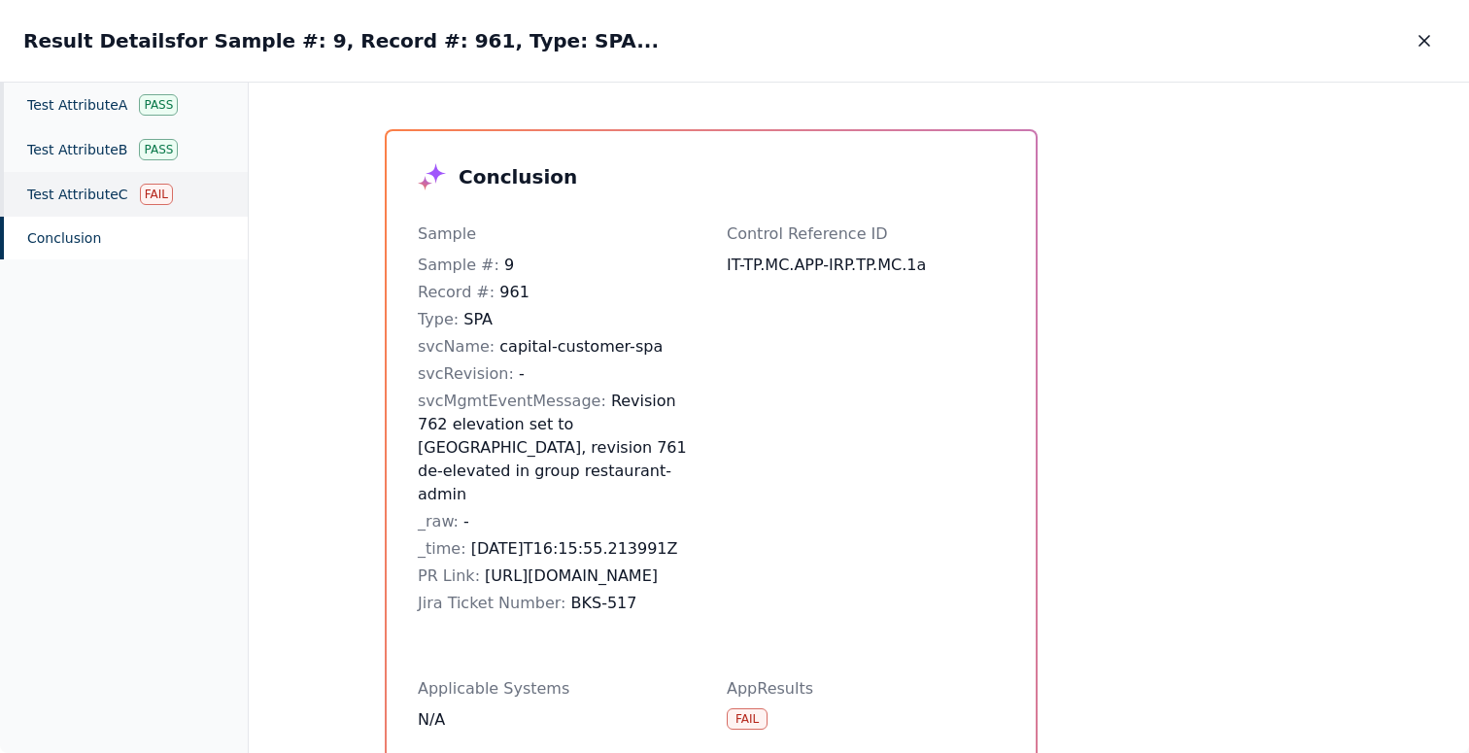
click at [123, 199] on div "Test Attribute C Fail" at bounding box center [124, 194] width 248 height 45
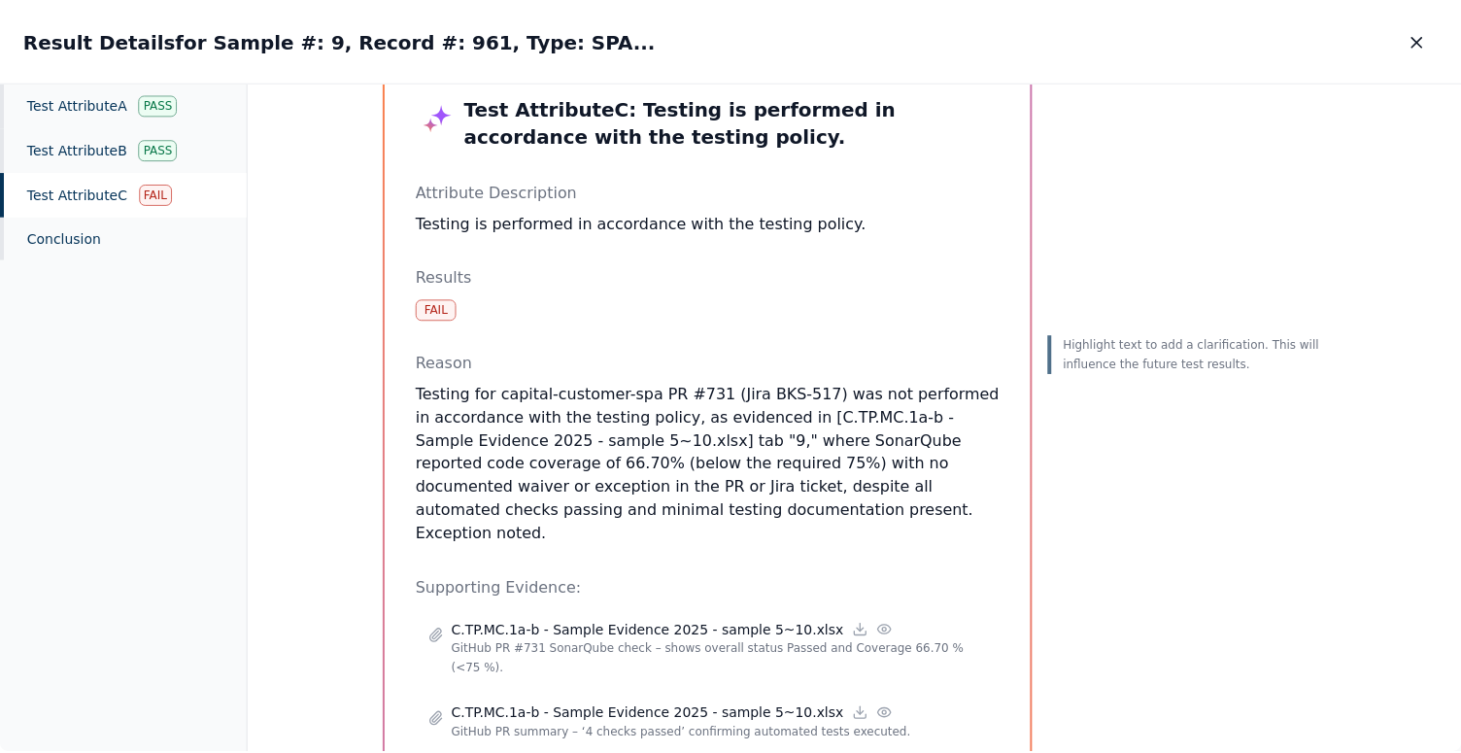
scroll to position [71, 0]
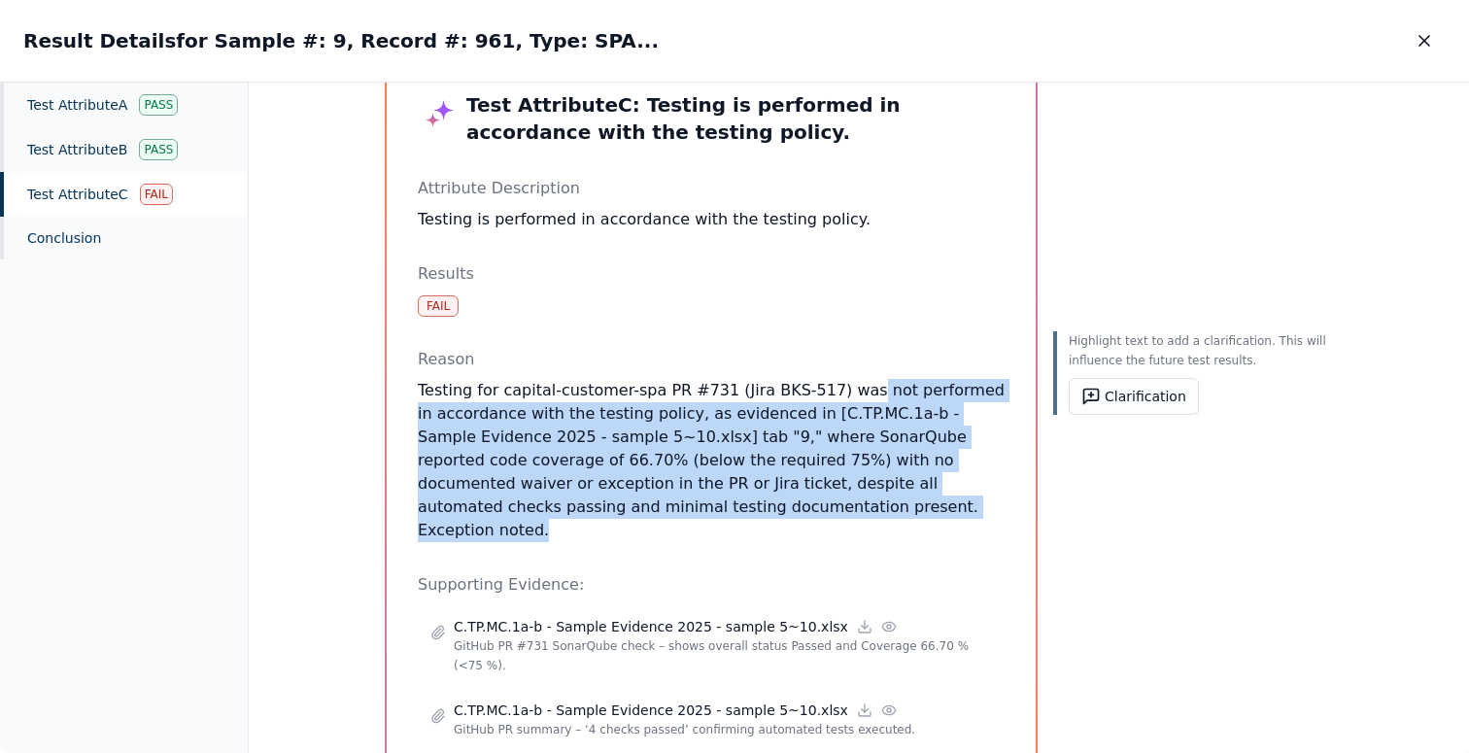
drag, startPoint x: 867, startPoint y: 514, endPoint x: 844, endPoint y: 378, distance: 137.8
click at [844, 378] on div "Reason Testing for capital-customer-spa PR #731 (Jira BKS-517) was not performe…" at bounding box center [711, 445] width 587 height 194
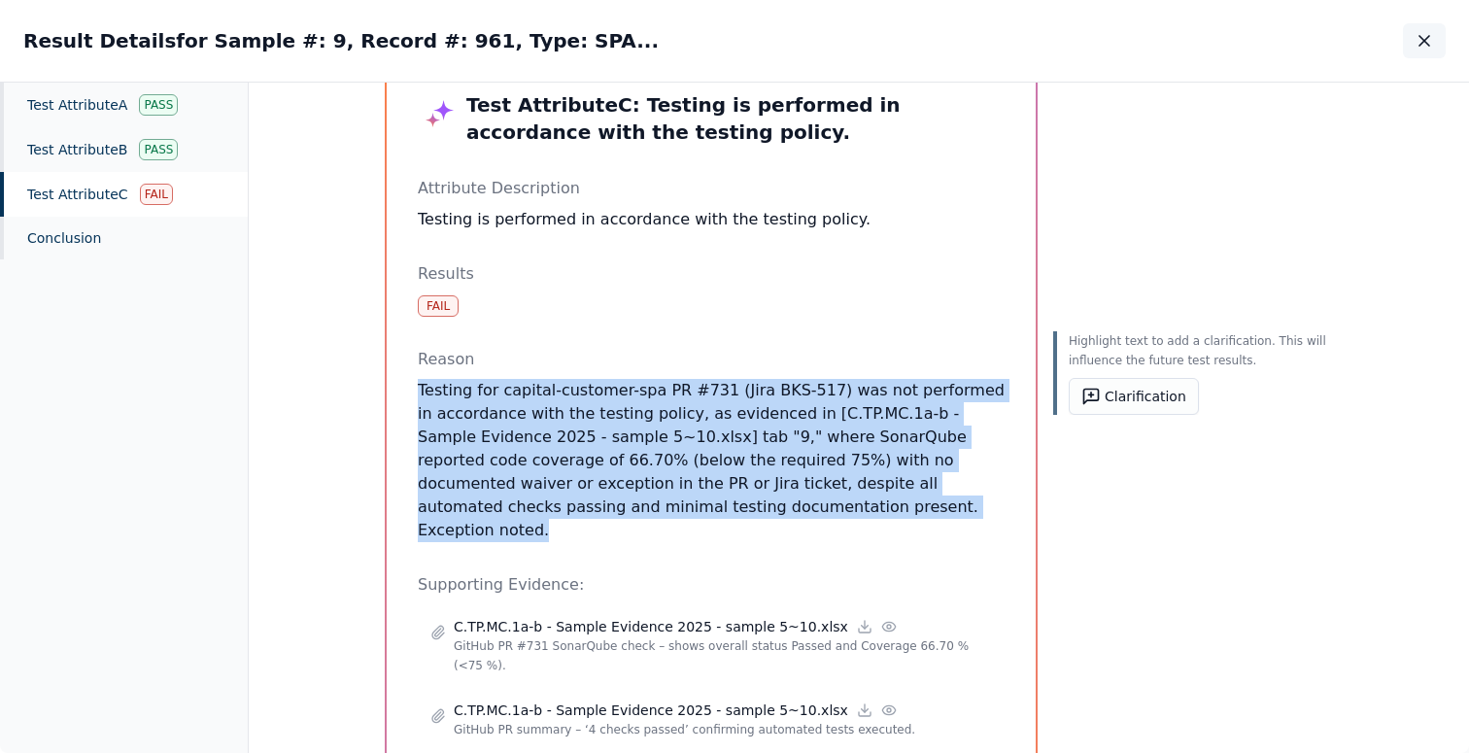
click at [1425, 51] on button "button" at bounding box center [1424, 40] width 43 height 35
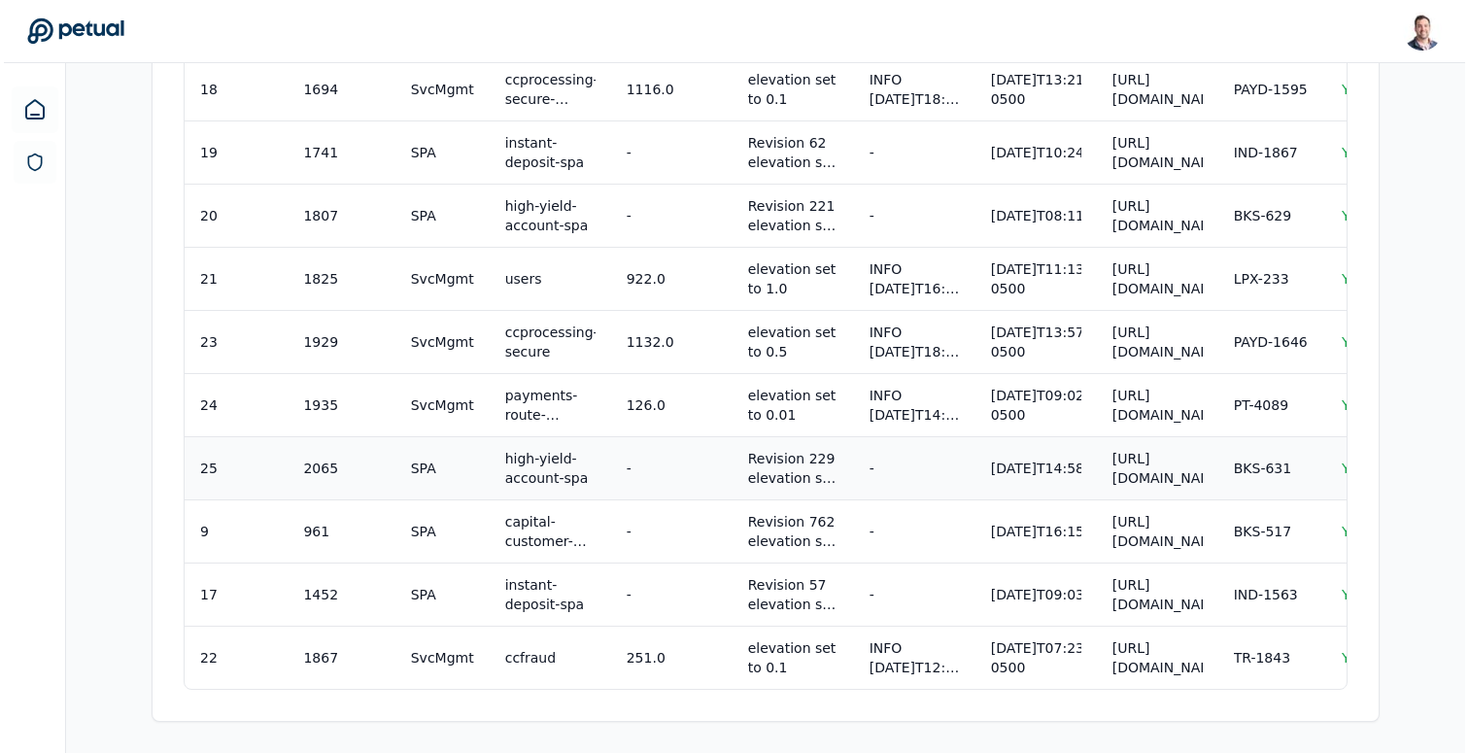
scroll to position [0, 372]
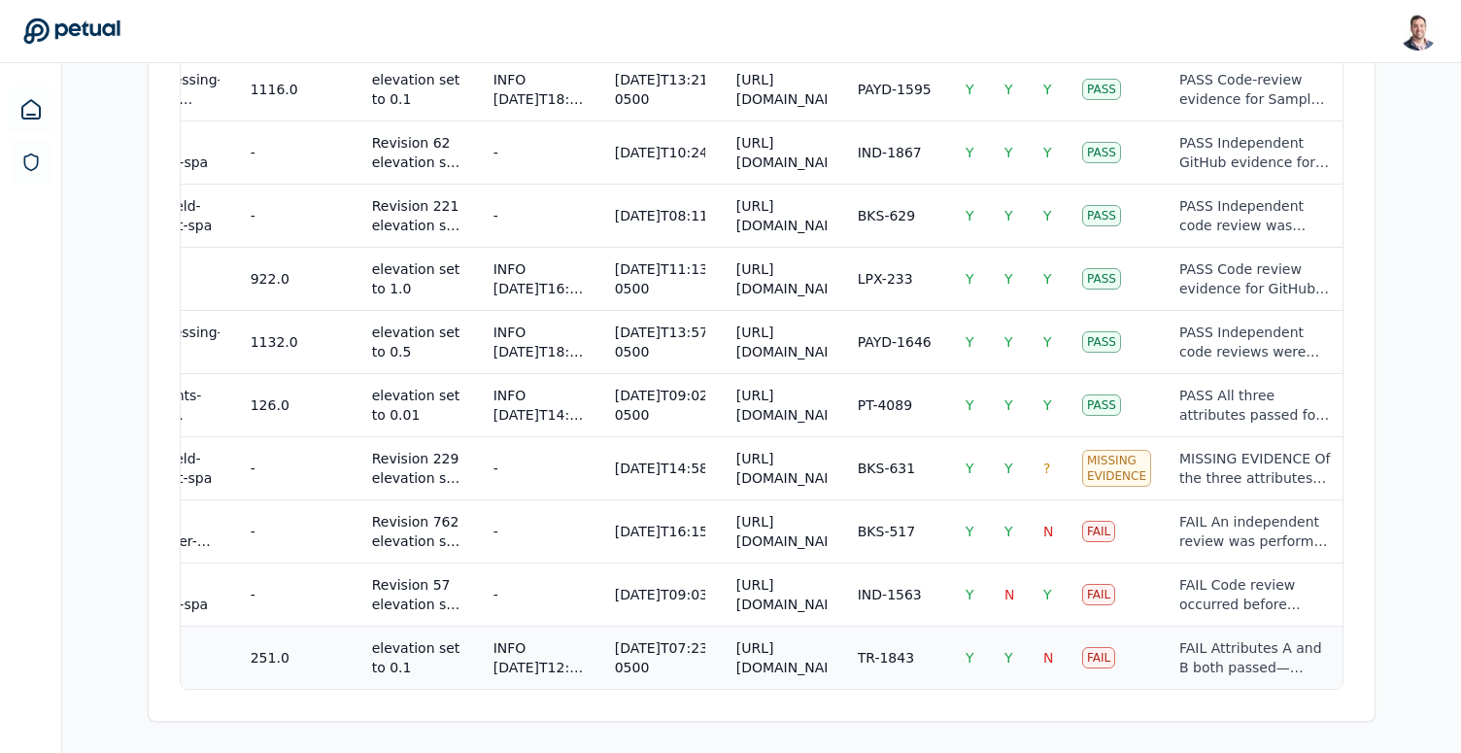
click at [936, 673] on td "TR-1843" at bounding box center [896, 657] width 108 height 63
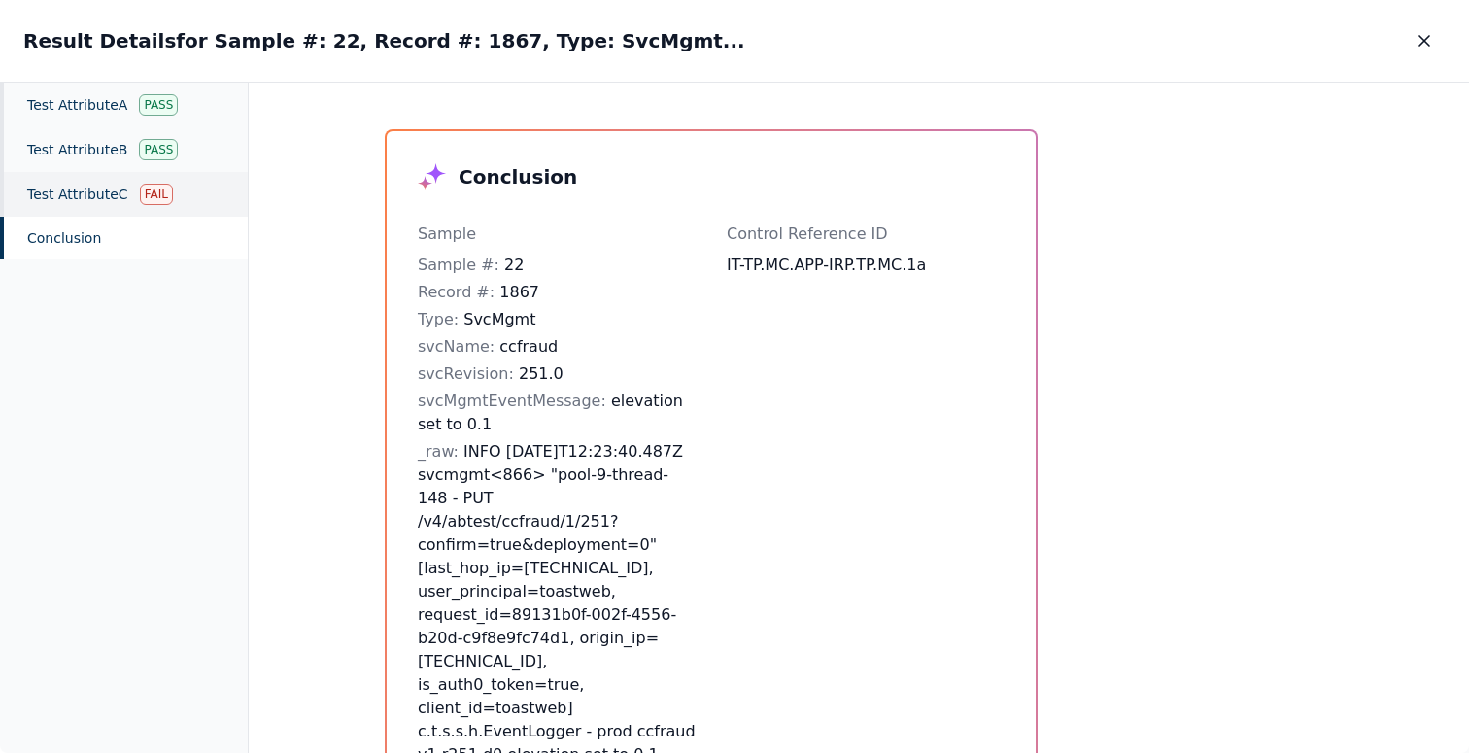
click at [172, 207] on div "Test Attribute C Fail" at bounding box center [124, 194] width 248 height 45
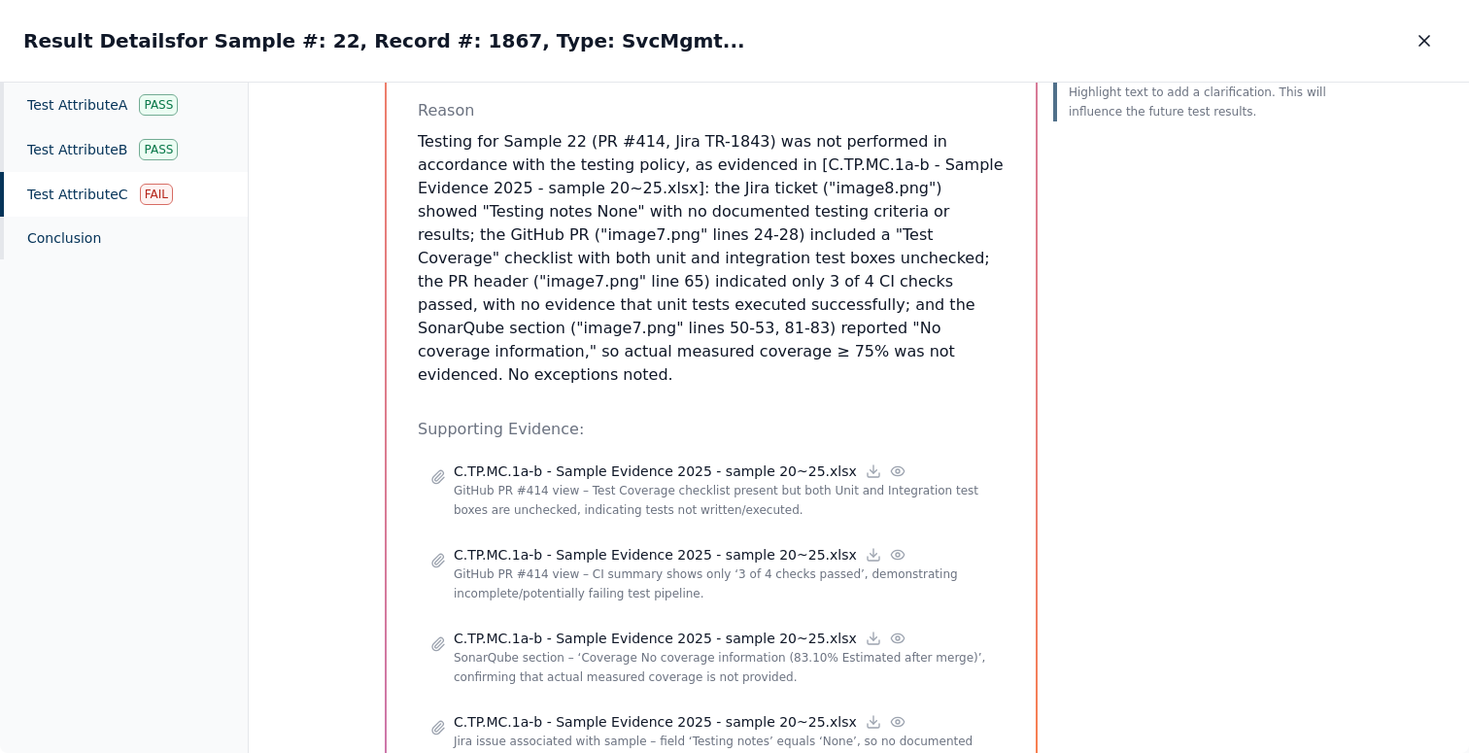
scroll to position [318, 0]
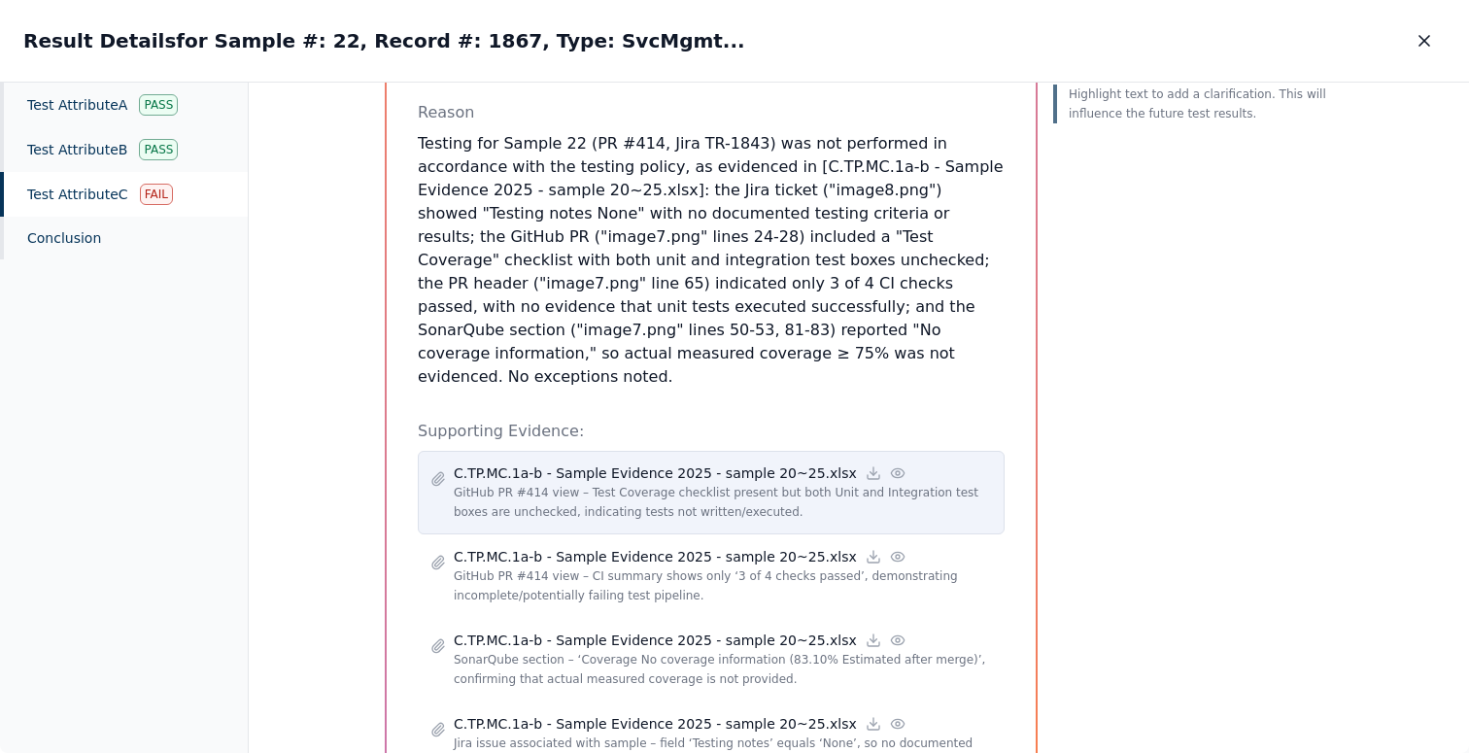
click at [891, 468] on icon at bounding box center [897, 472] width 13 height 9
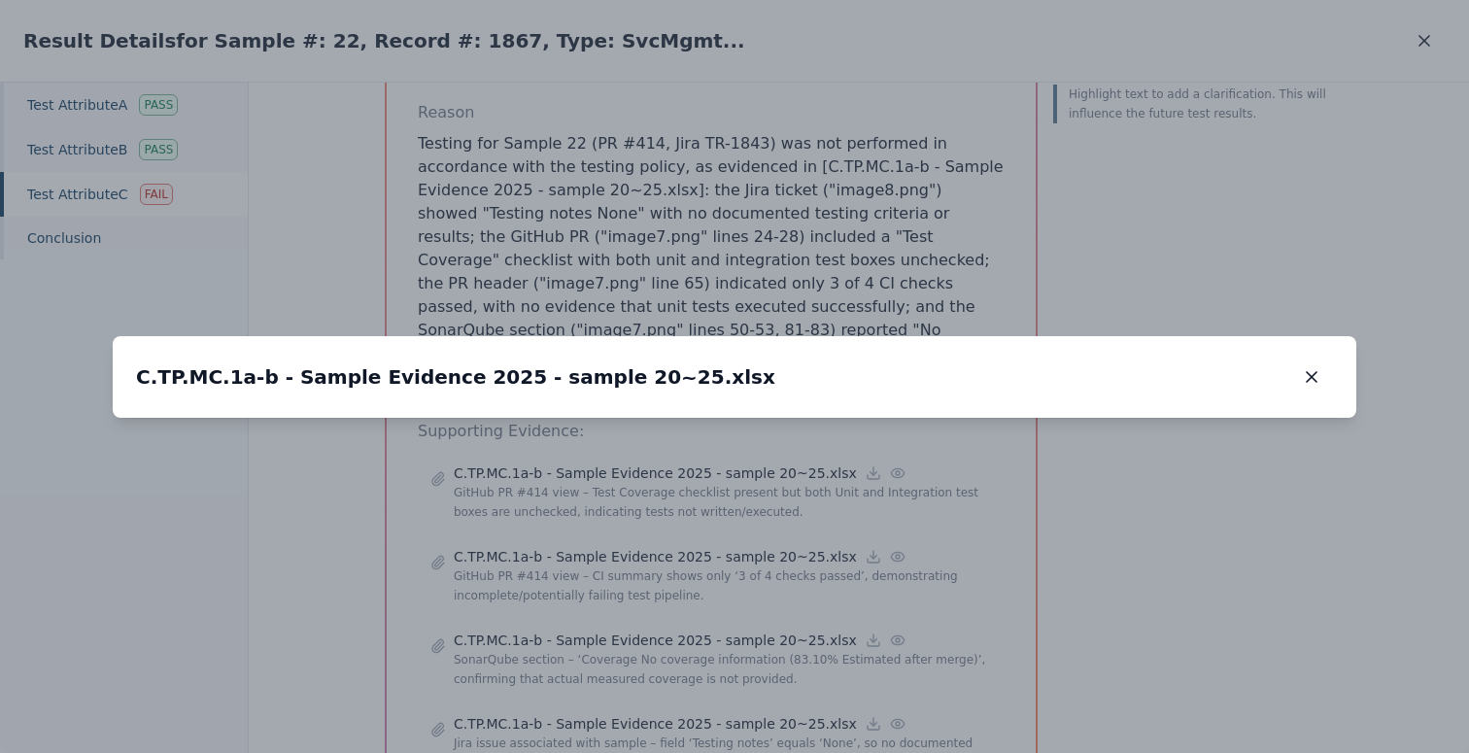
drag, startPoint x: 792, startPoint y: 218, endPoint x: 774, endPoint y: 627, distance: 409.4
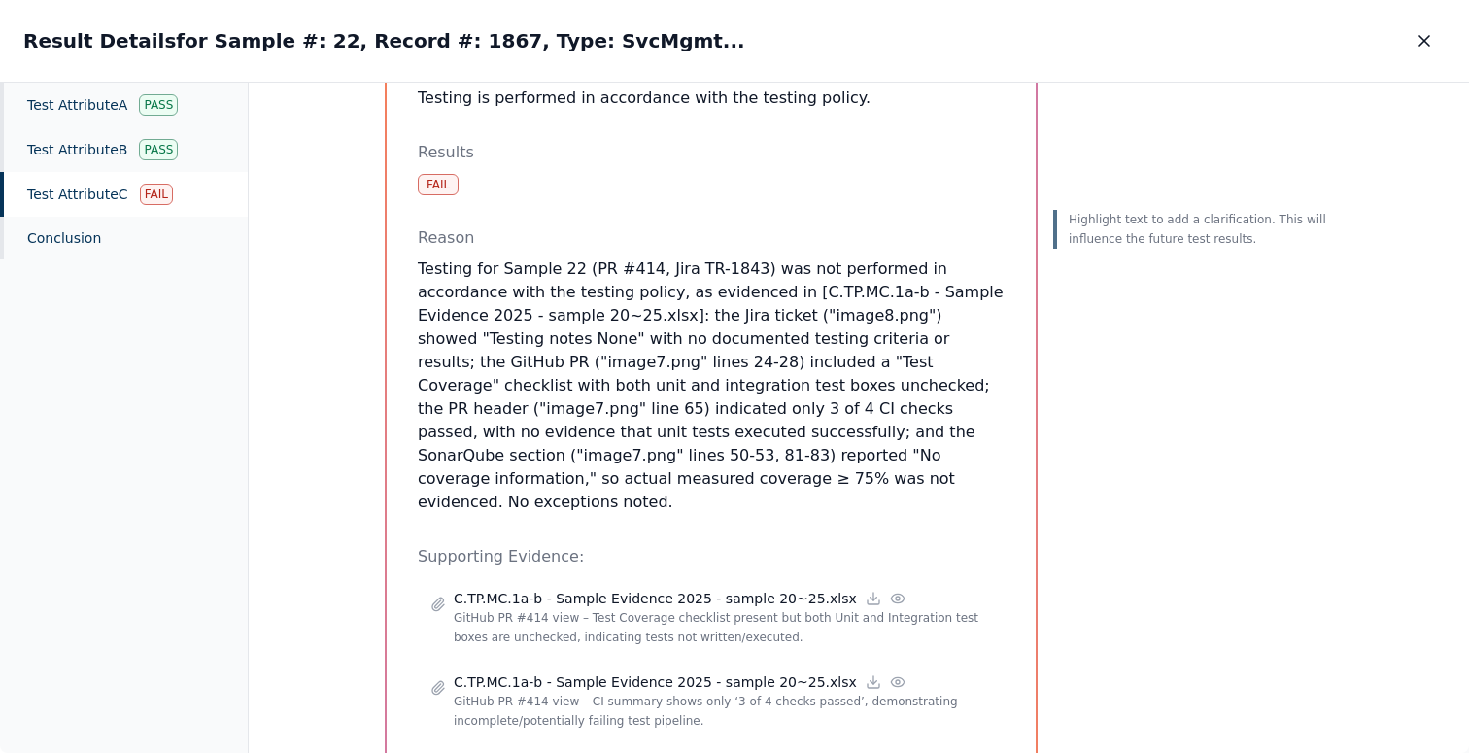
scroll to position [0, 0]
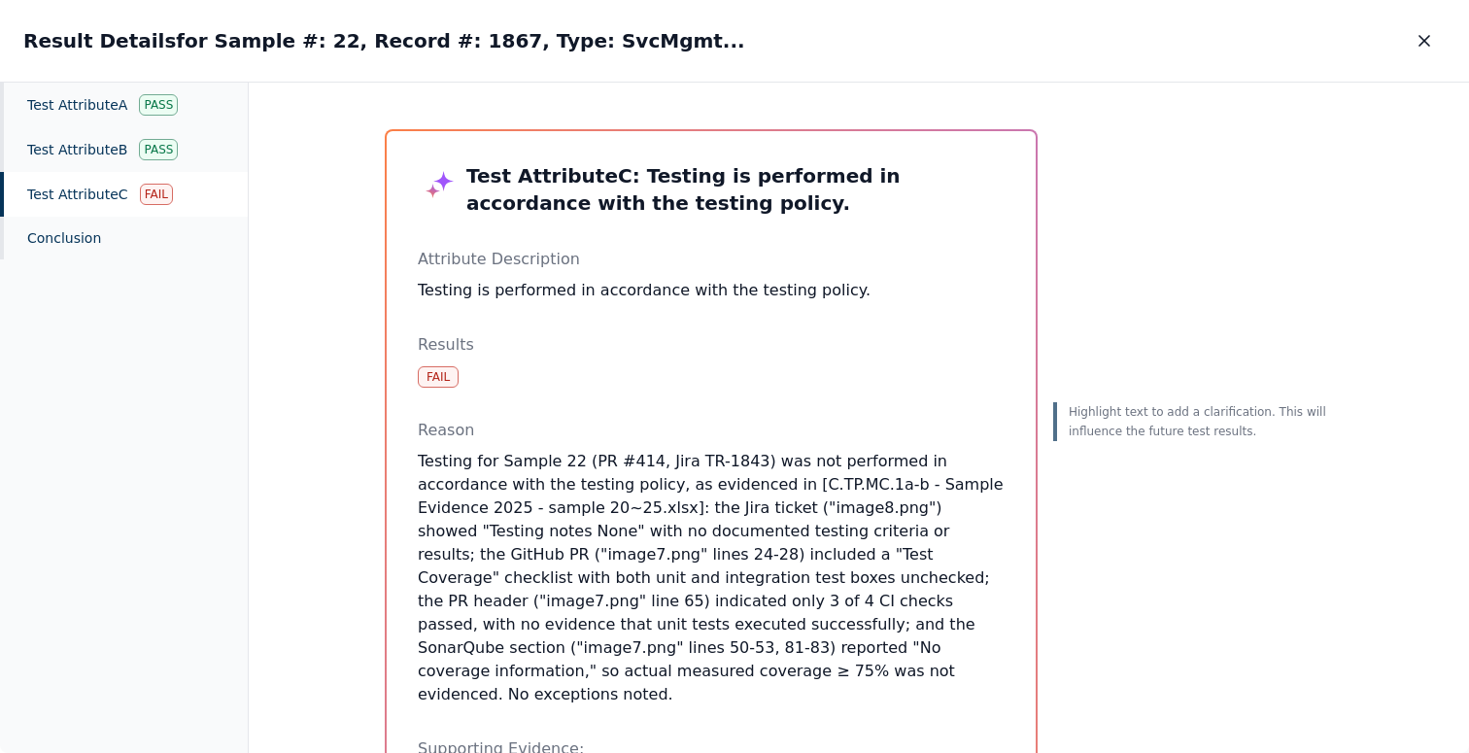
click at [288, 37] on h2 "Result Details for Sample #: 22, Record #: 1867, Type: SvcMgmt..." at bounding box center [384, 40] width 722 height 27
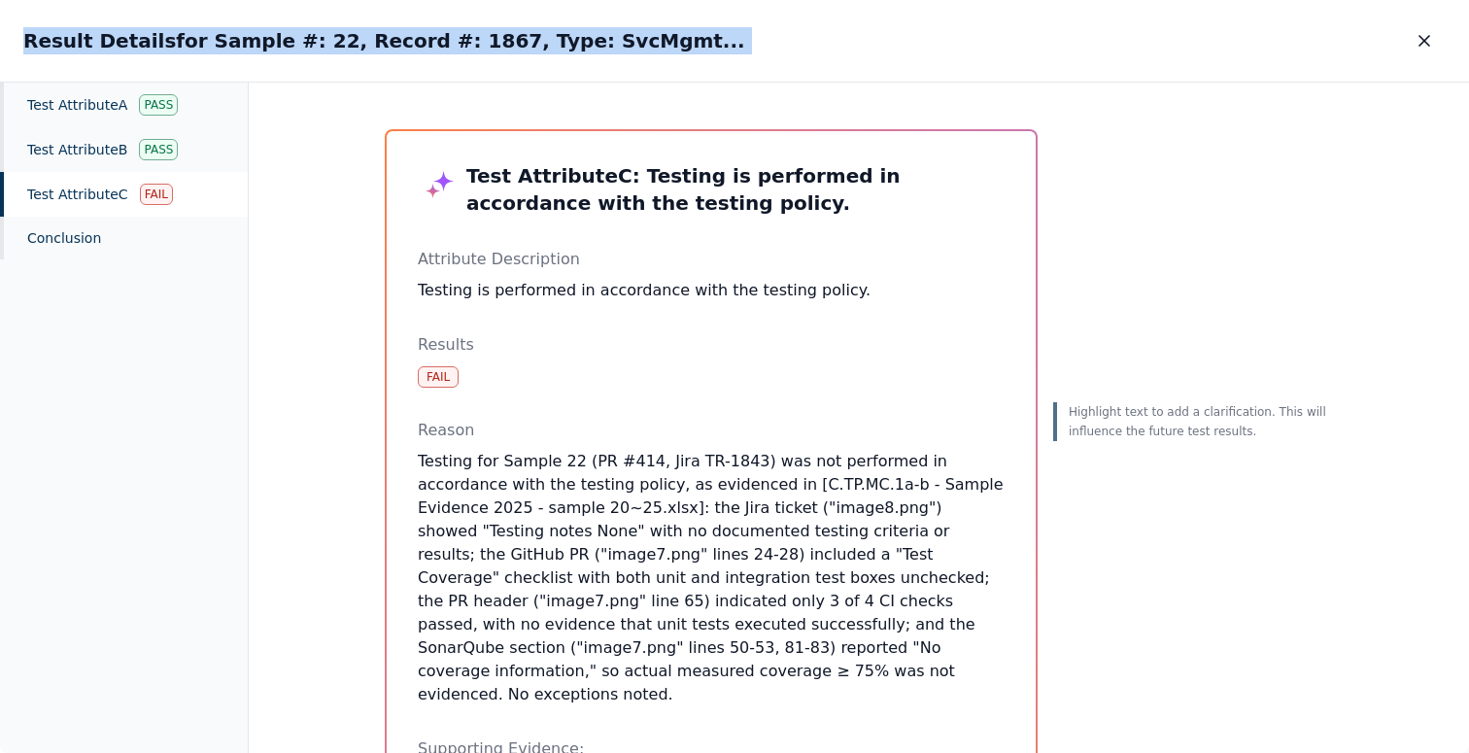
click at [288, 37] on h2 "Result Details for Sample #: 22, Record #: 1867, Type: SvcMgmt..." at bounding box center [384, 40] width 722 height 27
copy h2 "Result Details for Sample #: 22, Record #: 1867, Type: SvcMgmt..."
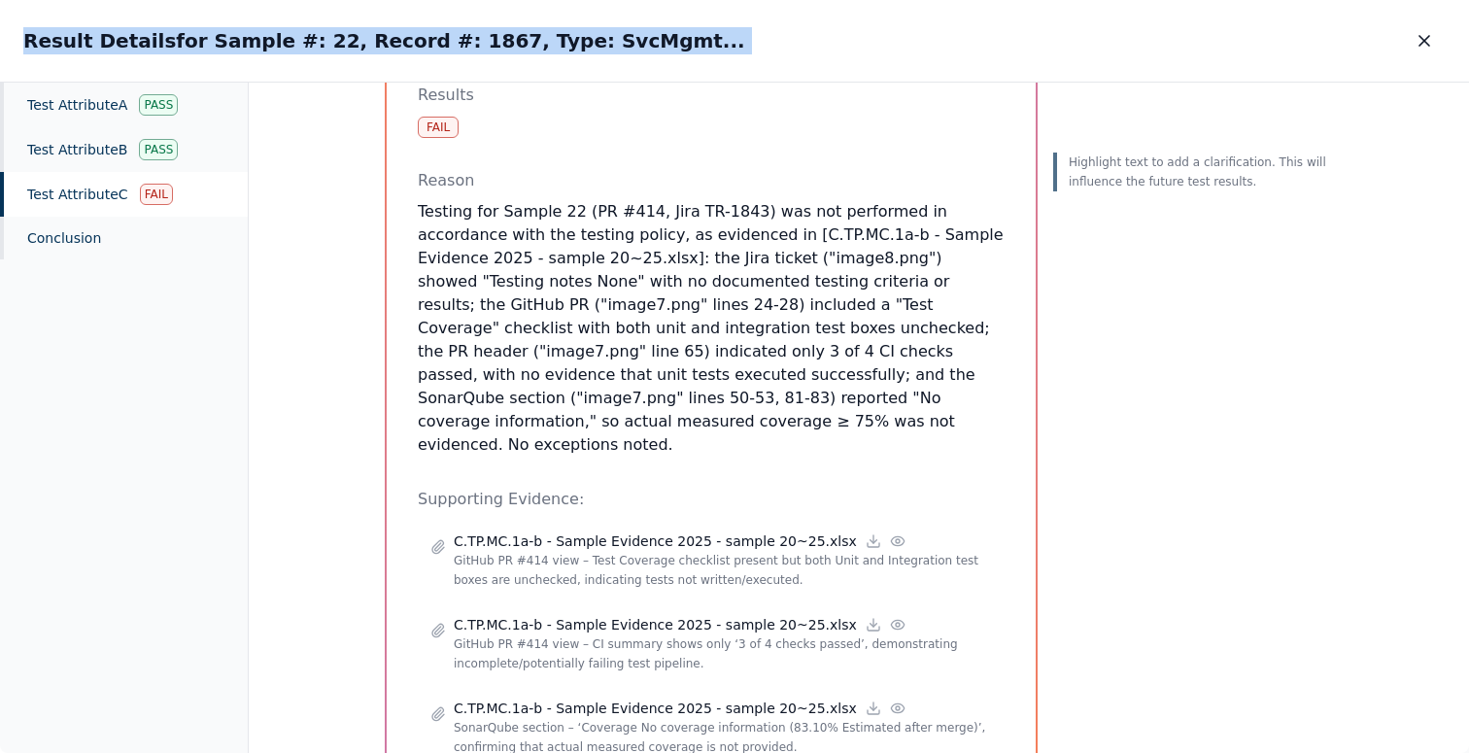
scroll to position [331, 0]
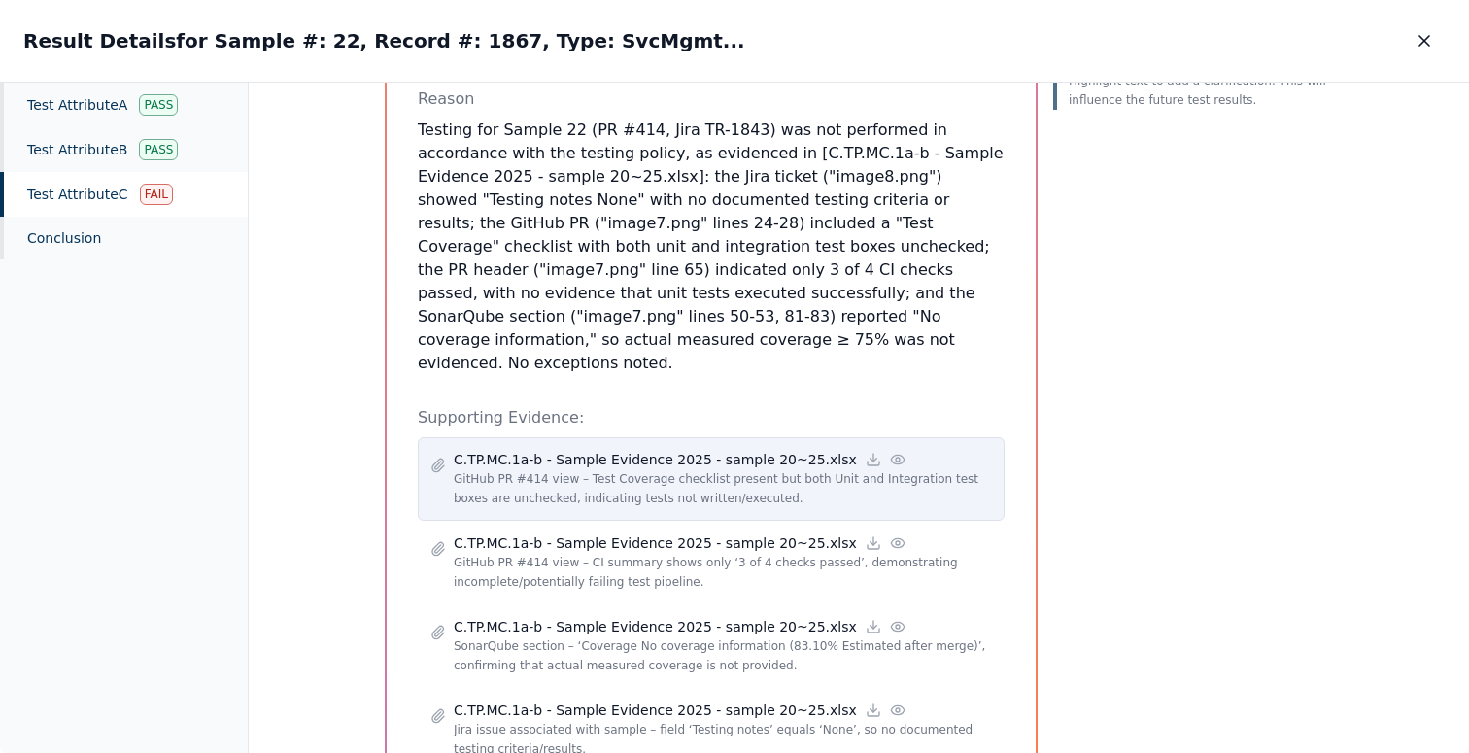
click at [890, 452] on icon at bounding box center [898, 460] width 16 height 16
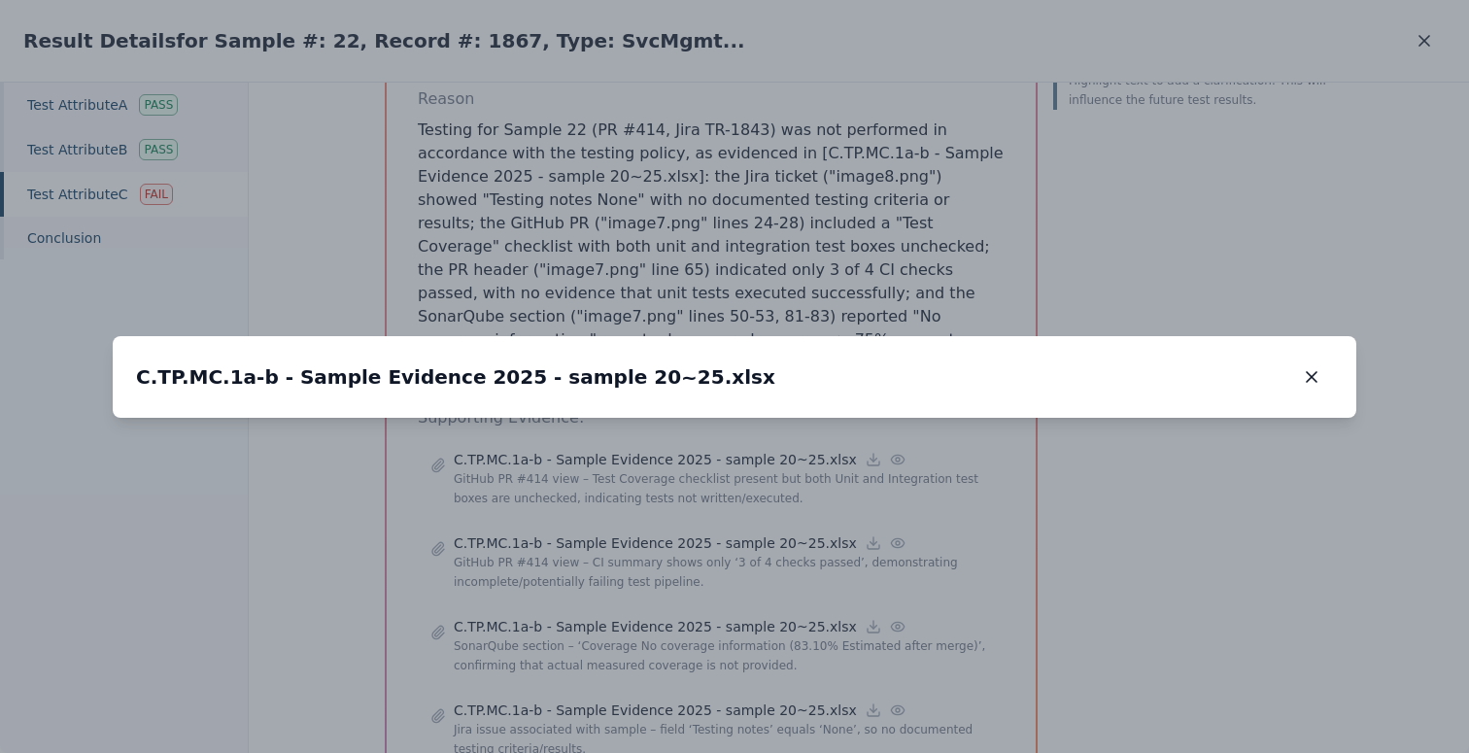
drag, startPoint x: 801, startPoint y: 211, endPoint x: 804, endPoint y: 500, distance: 289.6
click at [738, 706] on img at bounding box center [738, 706] width 0 height 0
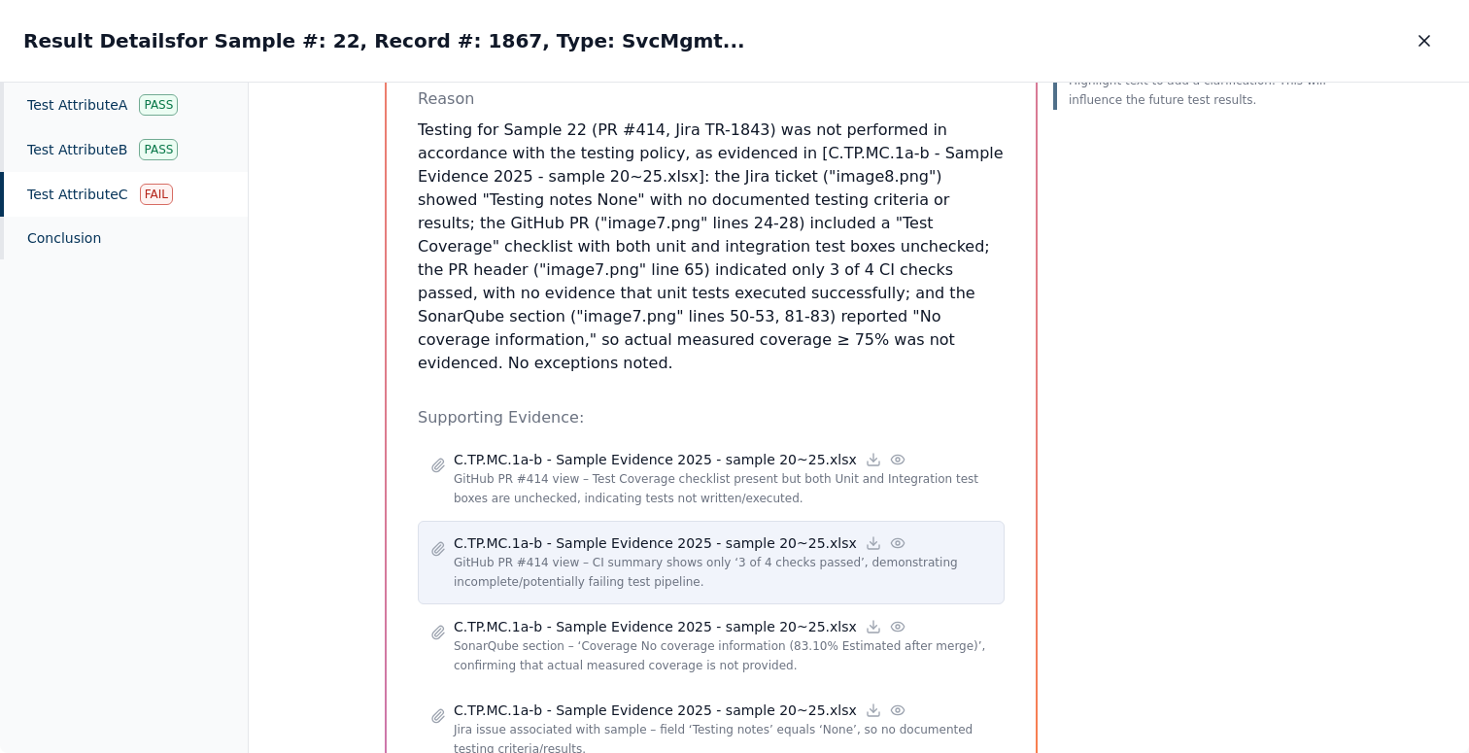
click at [890, 535] on icon at bounding box center [898, 543] width 16 height 16
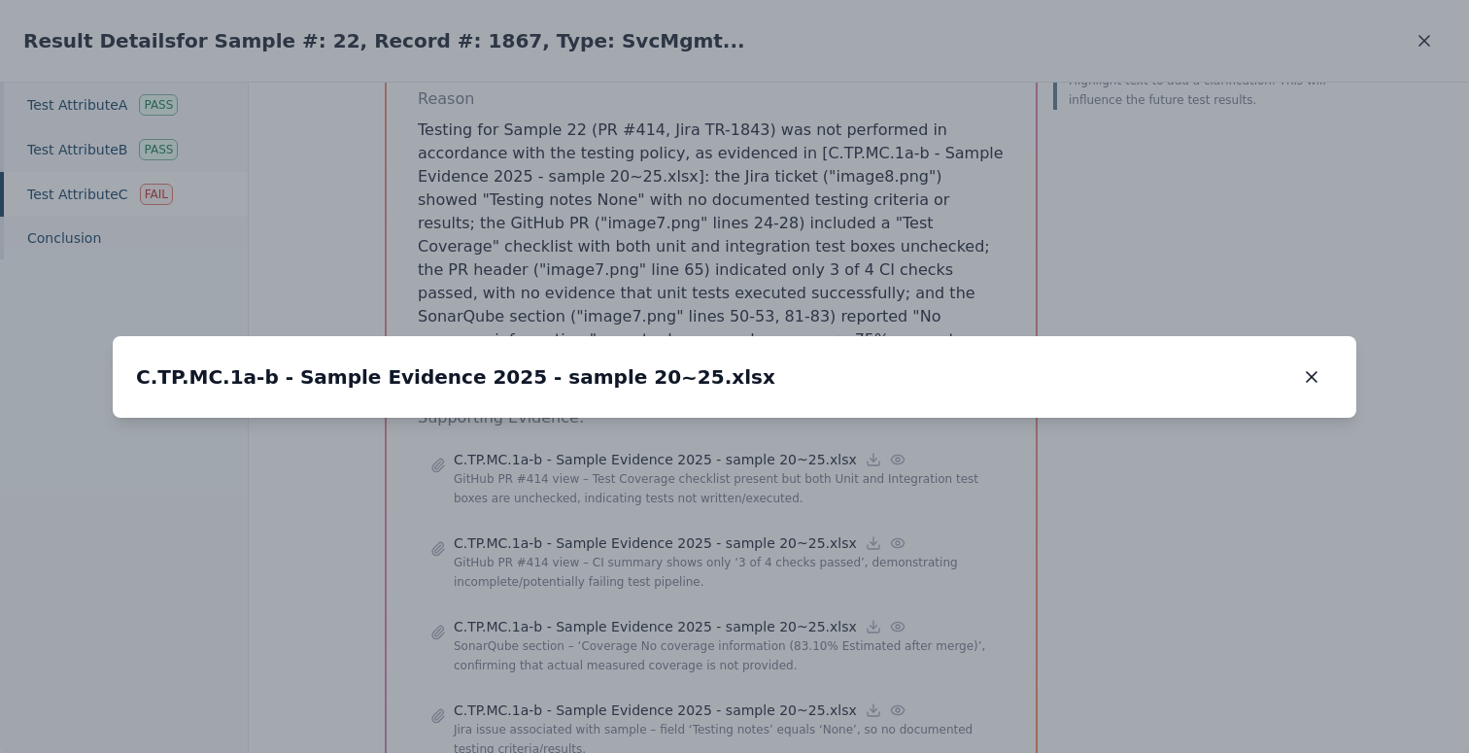
drag, startPoint x: 833, startPoint y: 214, endPoint x: 829, endPoint y: 502, distance: 288.6
click at [735, 539] on img at bounding box center [735, 539] width 0 height 0
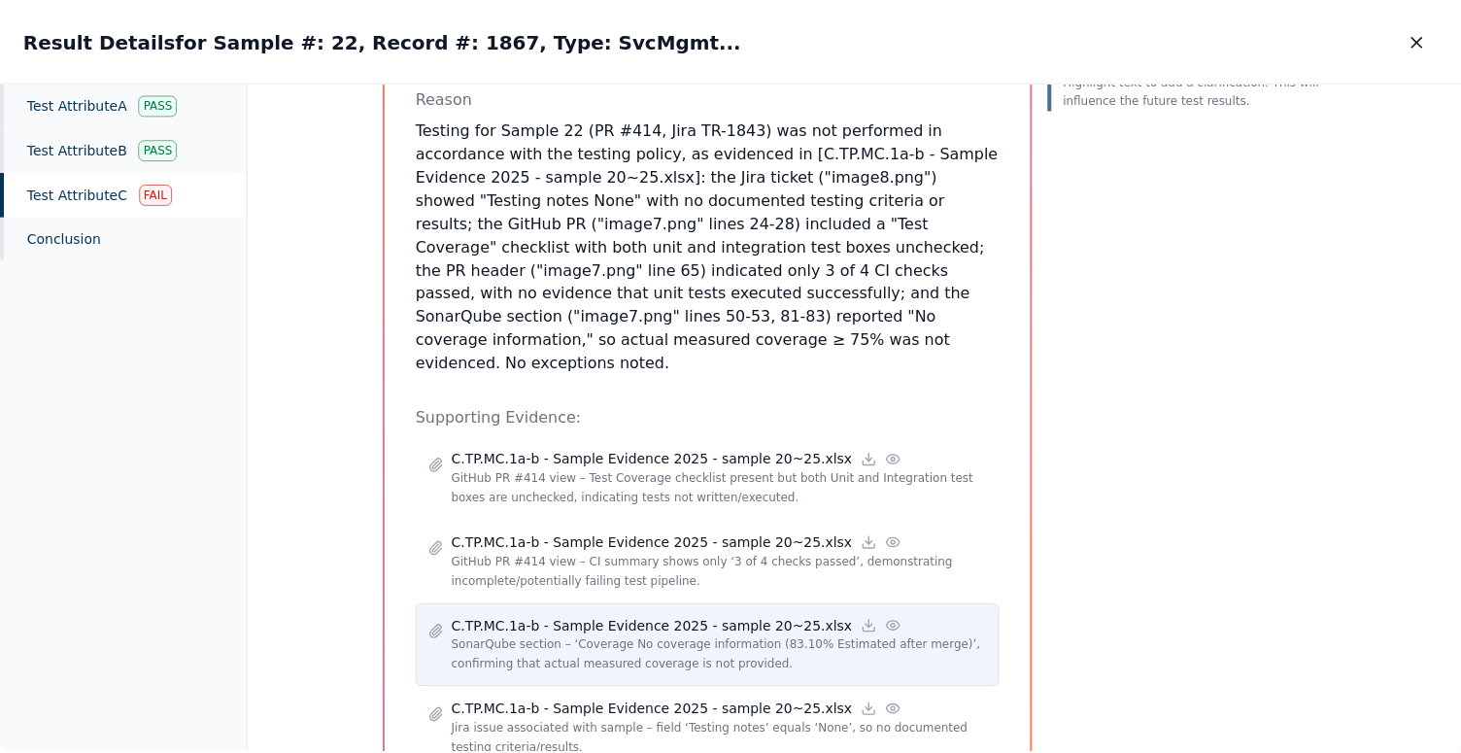
scroll to position [413, 0]
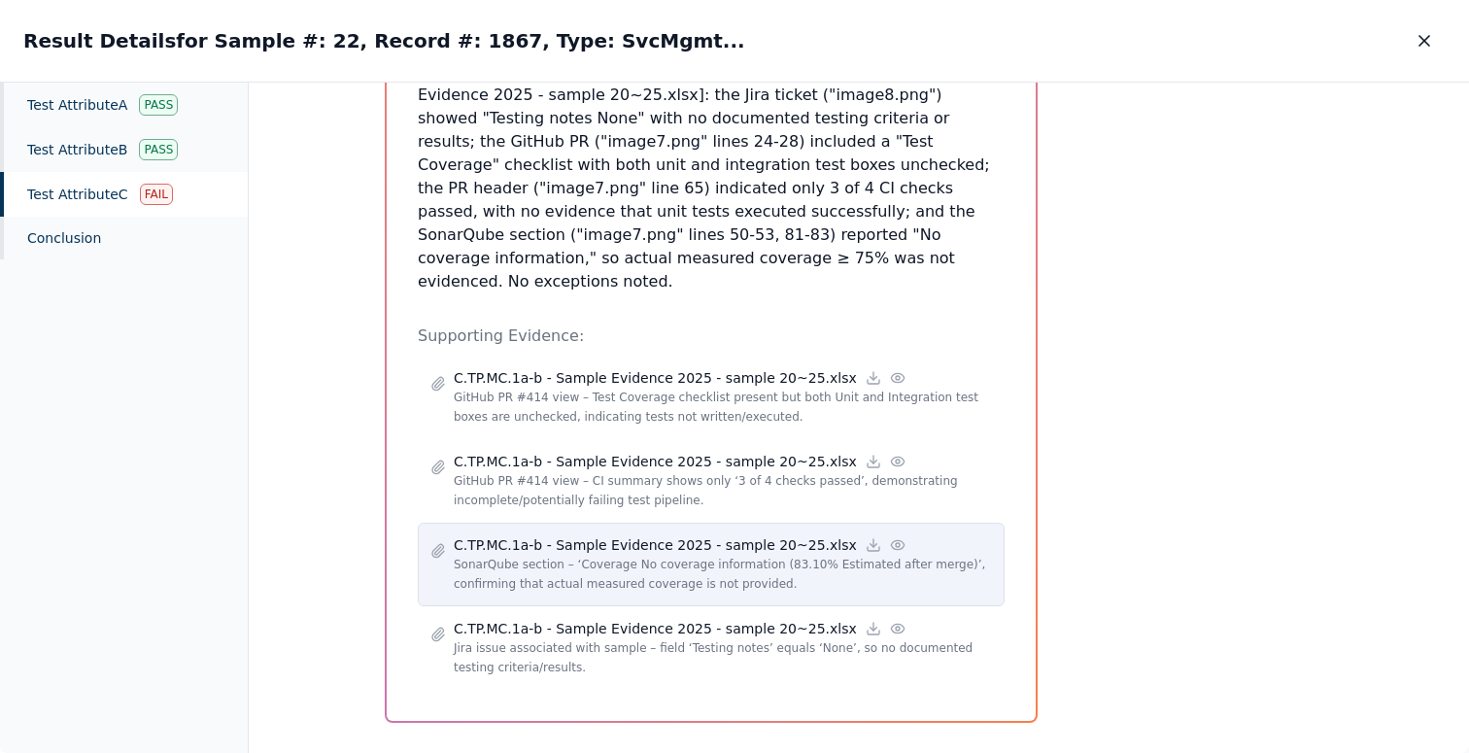
click at [890, 537] on icon at bounding box center [898, 545] width 16 height 16
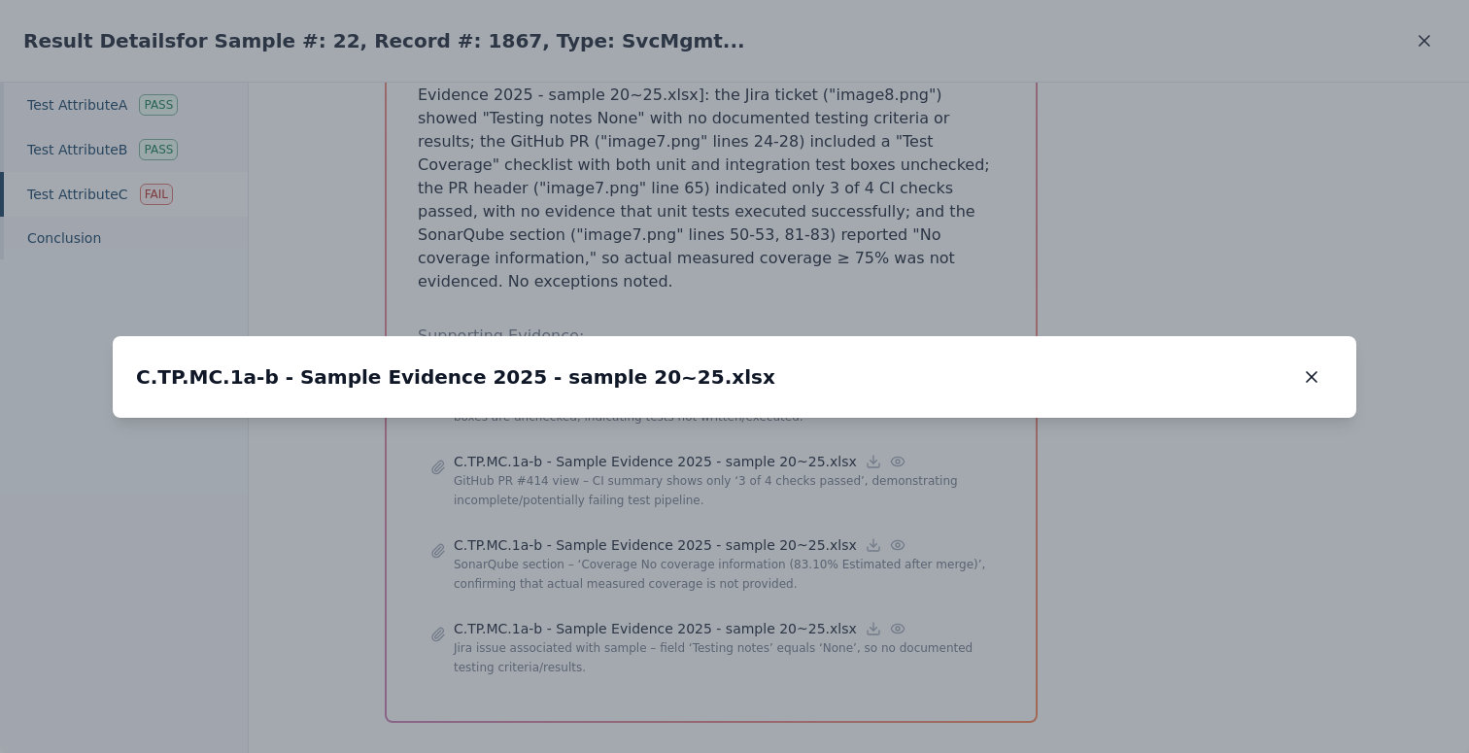
drag, startPoint x: 808, startPoint y: 207, endPoint x: 836, endPoint y: 520, distance: 314.0
click at [741, 531] on img at bounding box center [741, 531] width 0 height 0
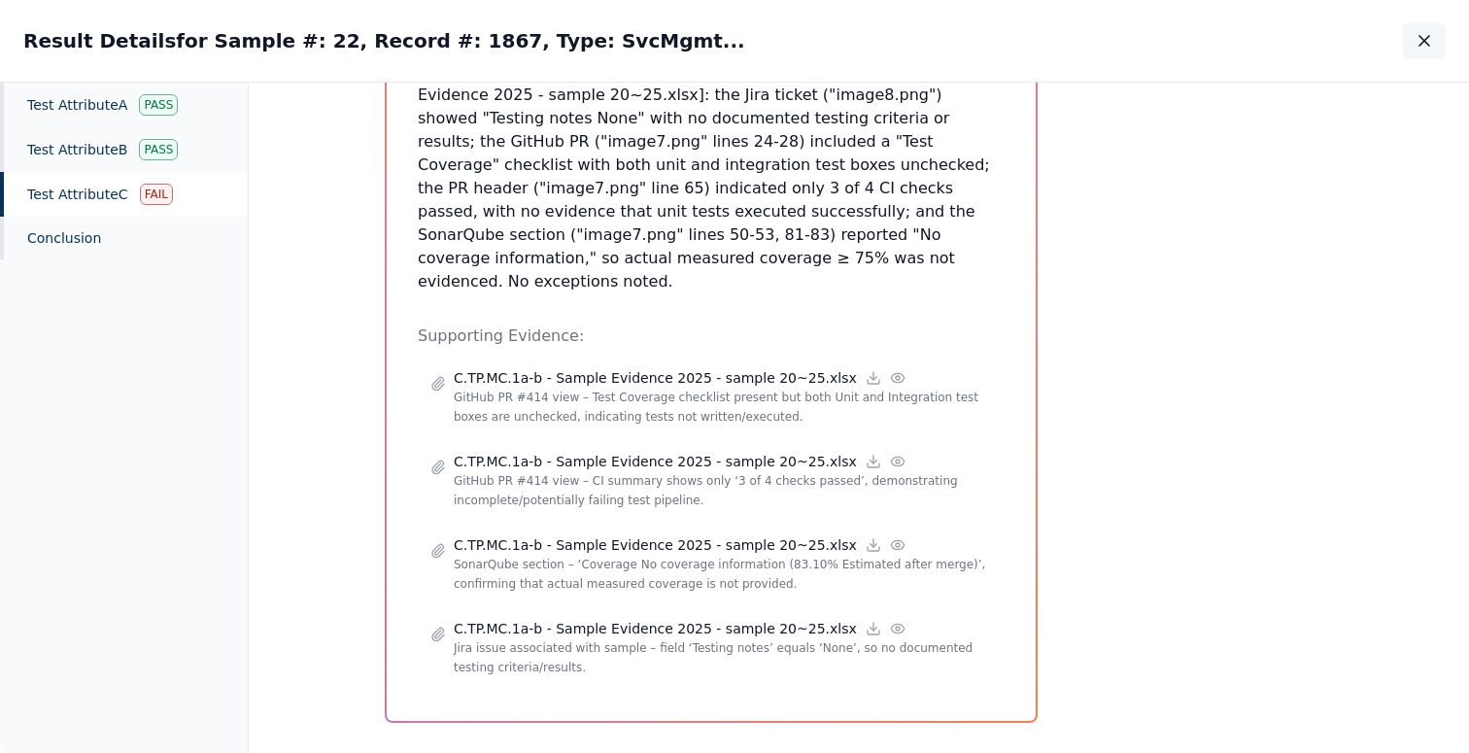
click at [1430, 41] on icon "button" at bounding box center [1424, 40] width 19 height 19
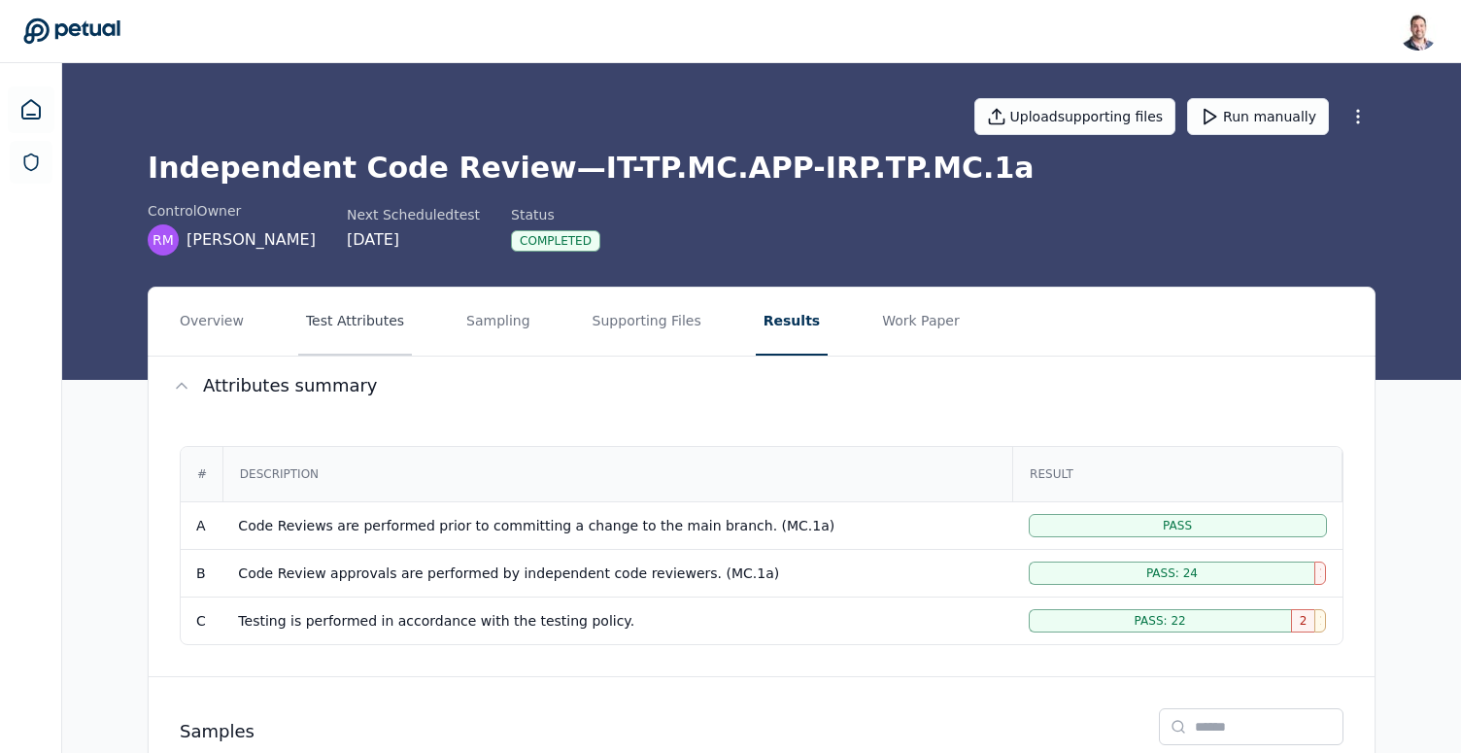
click at [345, 335] on button "Test Attributes" at bounding box center [355, 322] width 114 height 68
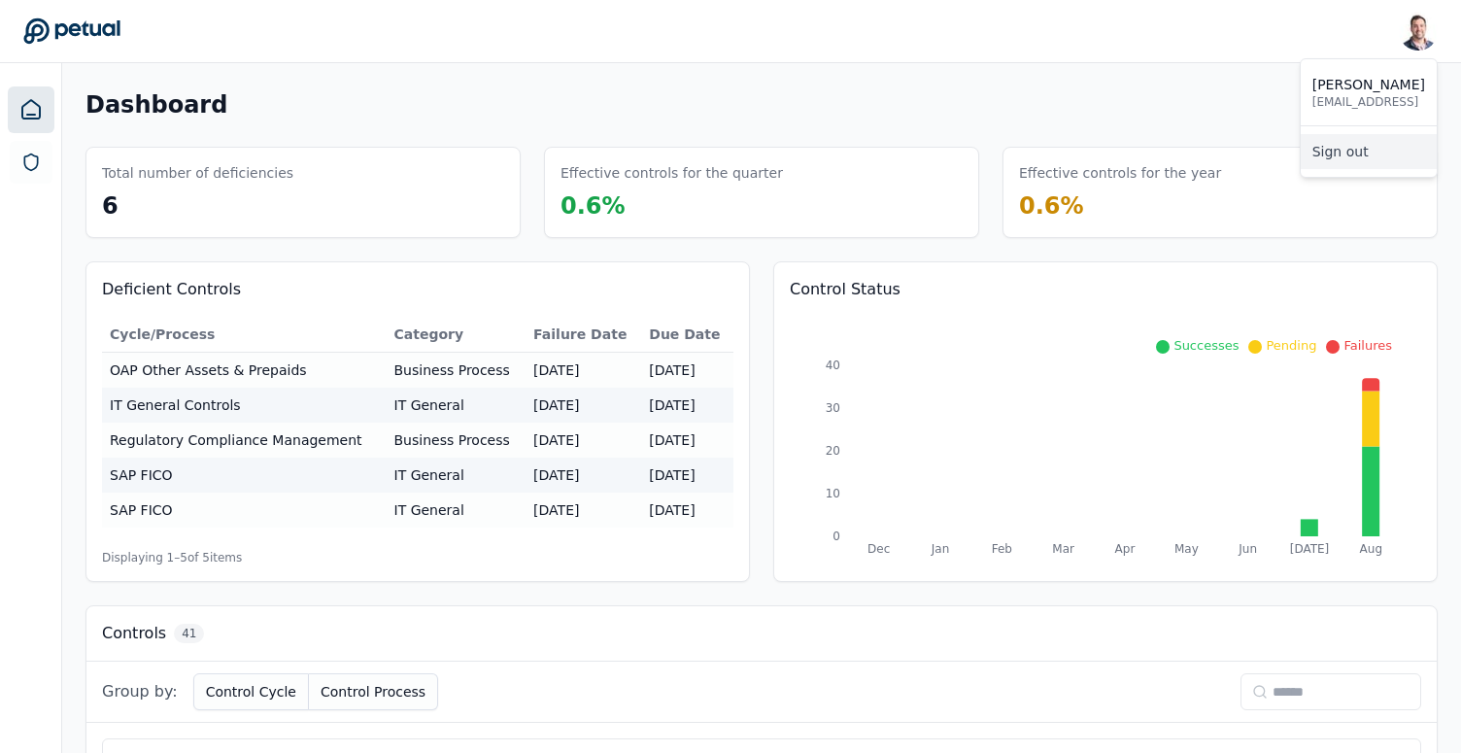
click at [1355, 153] on link "Sign out" at bounding box center [1369, 151] width 136 height 35
